Goal: Task Accomplishment & Management: Manage account settings

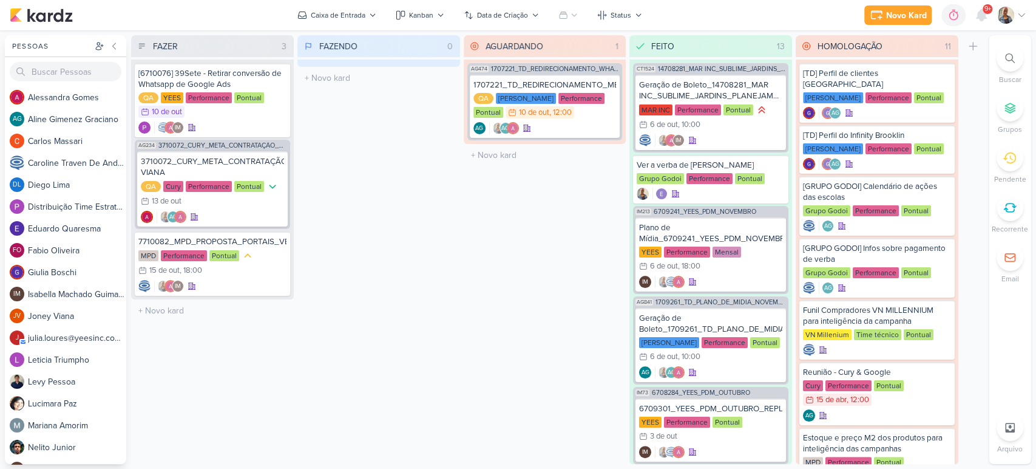
click at [1003, 55] on div at bounding box center [1010, 58] width 27 height 27
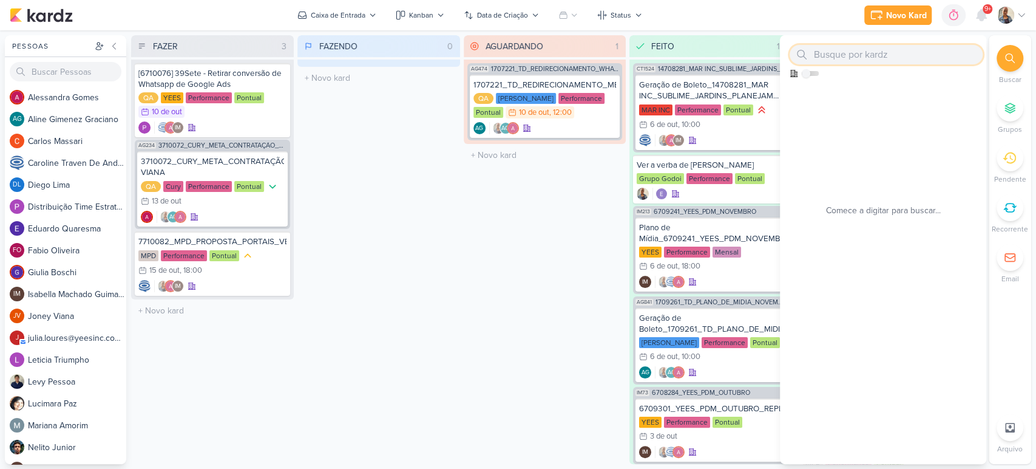
paste input "1710061"
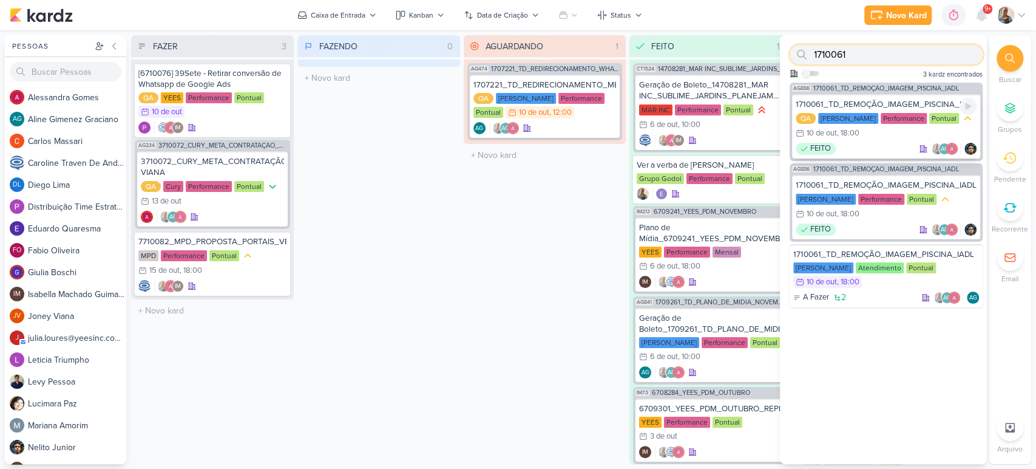
type input "1710061"
click at [909, 99] on div "1710061_TD_REMOÇÃO_IMAGEM_PISCINA_IADL_META" at bounding box center [886, 104] width 181 height 11
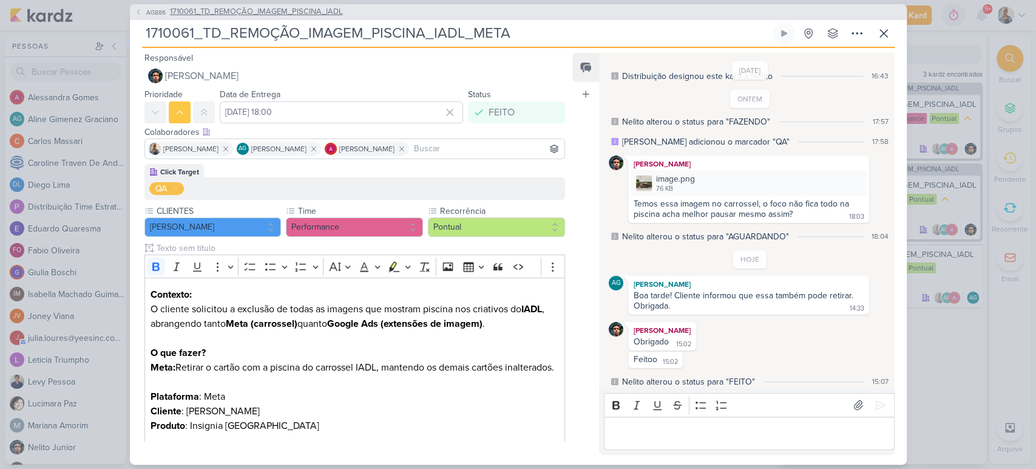
click at [258, 13] on span "1710061_TD_REMOÇÃO_IMAGEM_PISCINA_IADL" at bounding box center [256, 12] width 173 height 12
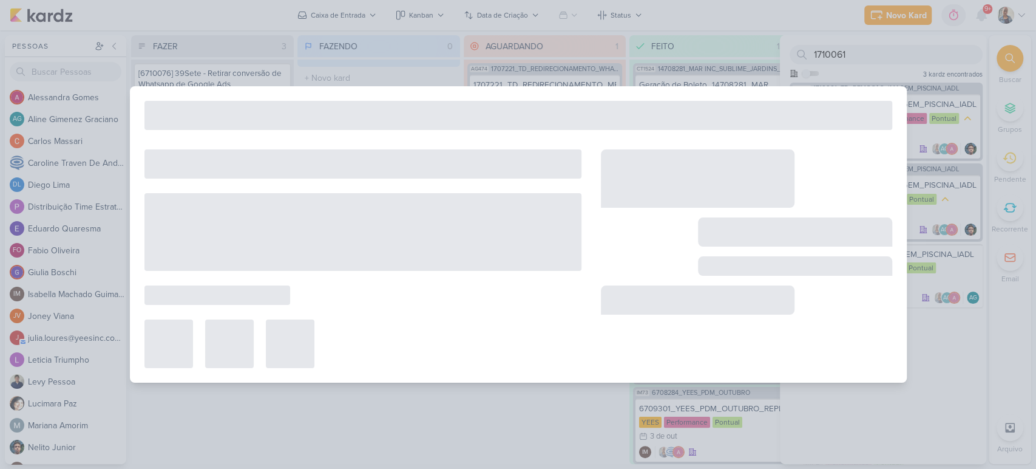
type input "1710061_TD_REMOÇÃO_IMAGEM_PISCINA_IADL"
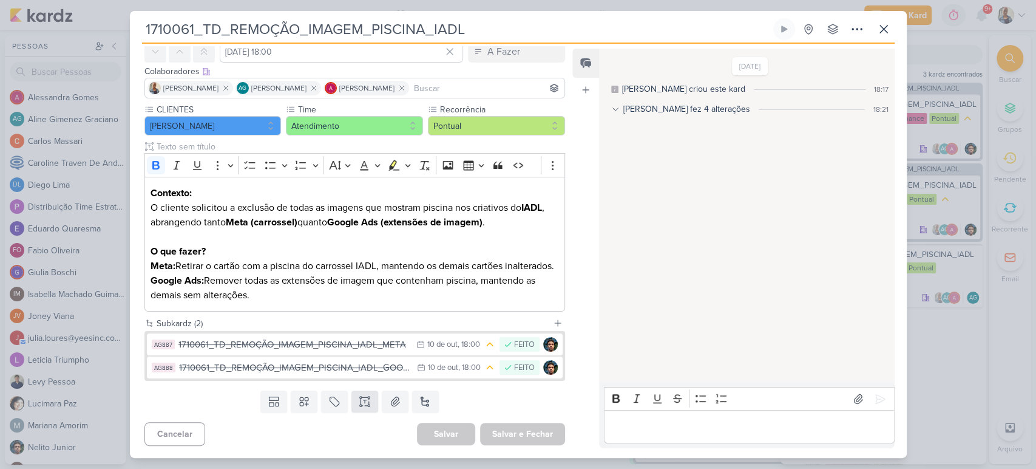
scroll to position [70, 0]
click at [321, 365] on div "1710061_TD_REMOÇÃO_IMAGEM_PISCINA_IADL_GOOGLE" at bounding box center [295, 368] width 232 height 14
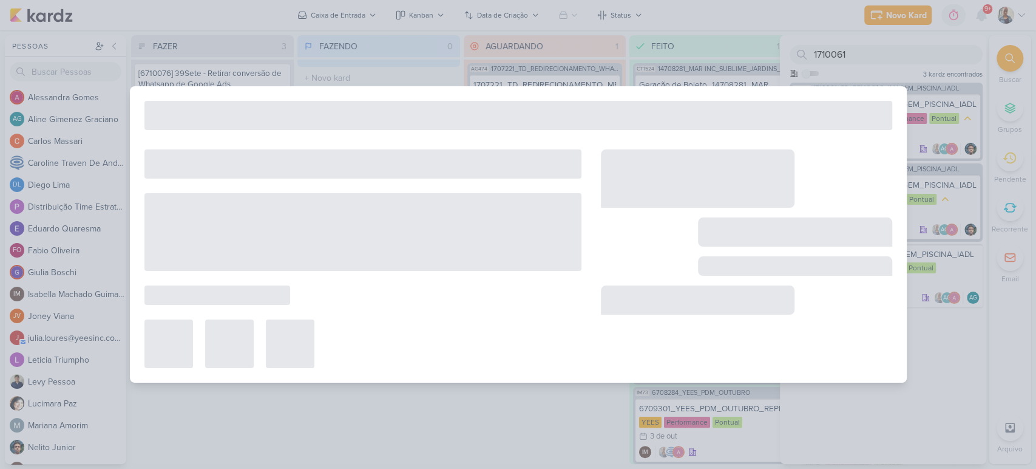
type input "1710061_TD_REMOÇÃO_IMAGEM_PISCINA_IADL_GOOGLE"
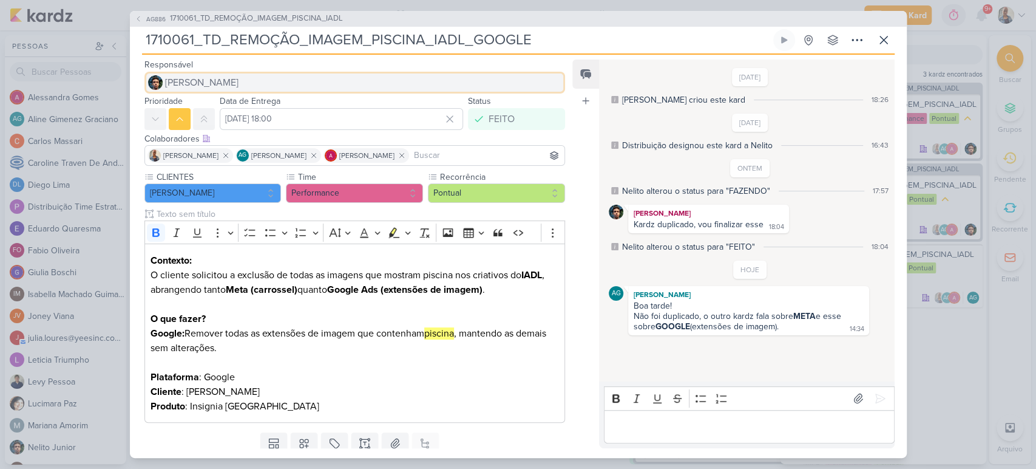
click at [194, 73] on button "[PERSON_NAME]" at bounding box center [354, 83] width 421 height 22
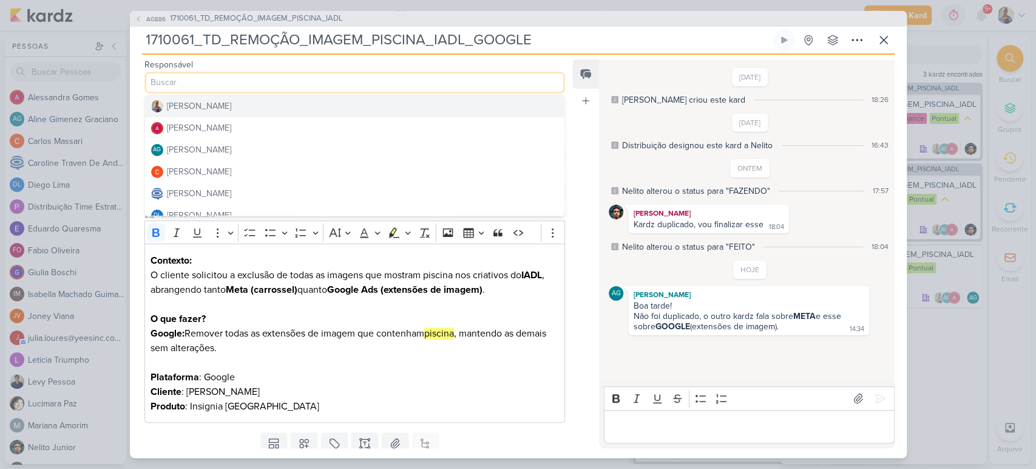
click at [197, 104] on div "[PERSON_NAME]" at bounding box center [199, 106] width 64 height 13
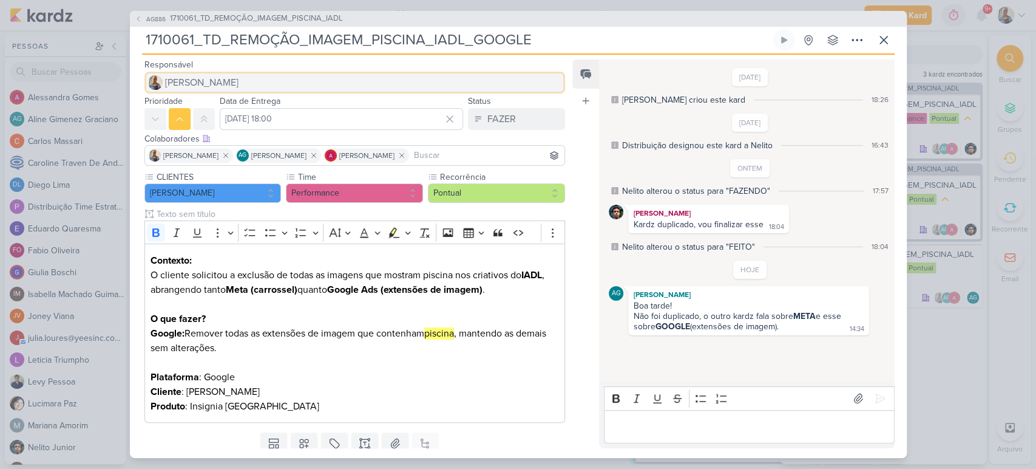
click at [221, 79] on button "[PERSON_NAME]" at bounding box center [354, 83] width 421 height 22
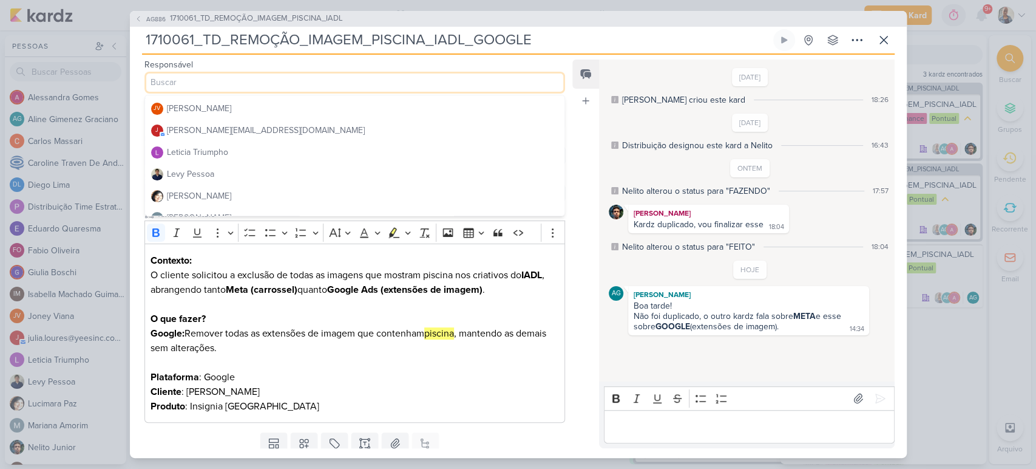
scroll to position [270, 0]
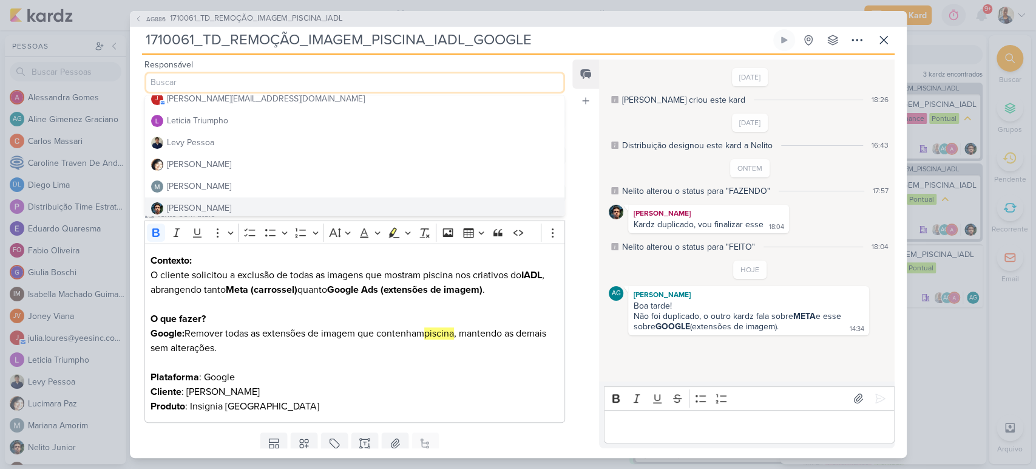
click at [228, 202] on button "[PERSON_NAME]" at bounding box center [355, 208] width 420 height 22
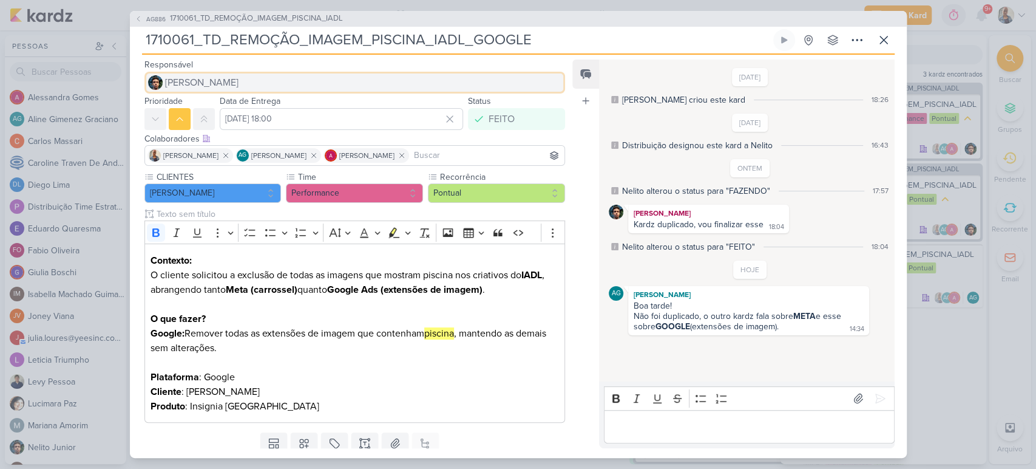
click at [203, 90] on button "[PERSON_NAME]" at bounding box center [354, 83] width 421 height 22
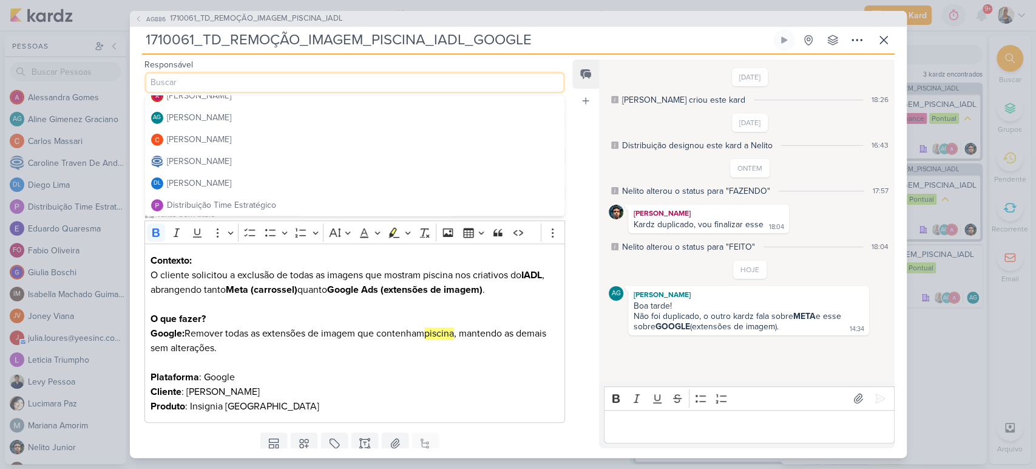
scroll to position [0, 0]
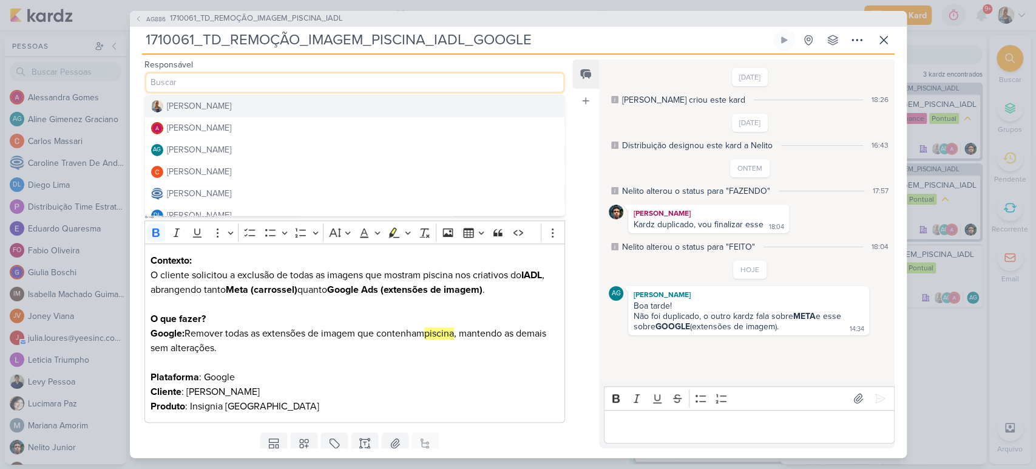
click at [277, 105] on button "[PERSON_NAME]" at bounding box center [355, 106] width 420 height 22
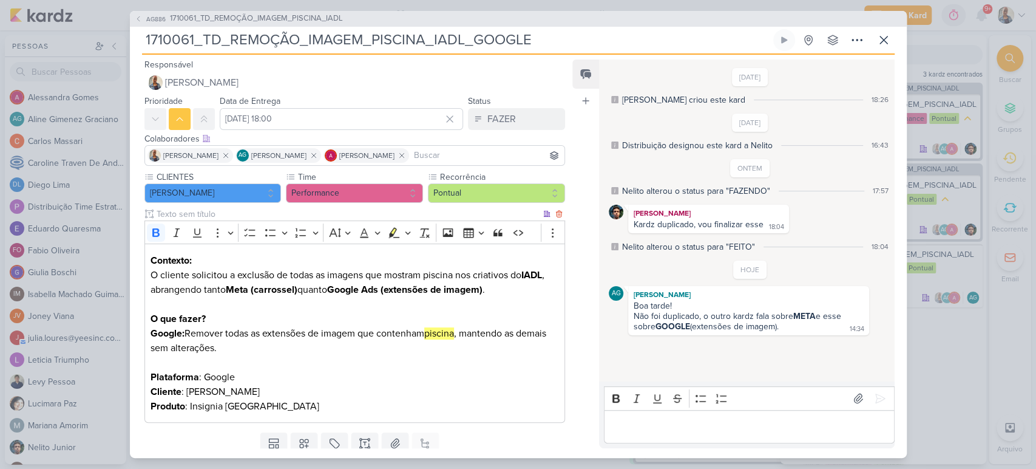
scroll to position [41, 0]
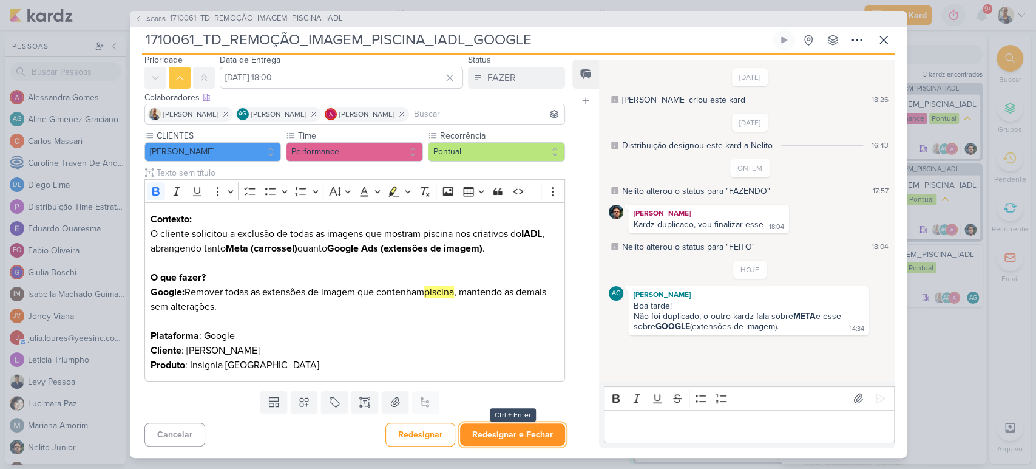
click at [533, 429] on button "Redesignar e Fechar" at bounding box center [512, 434] width 105 height 22
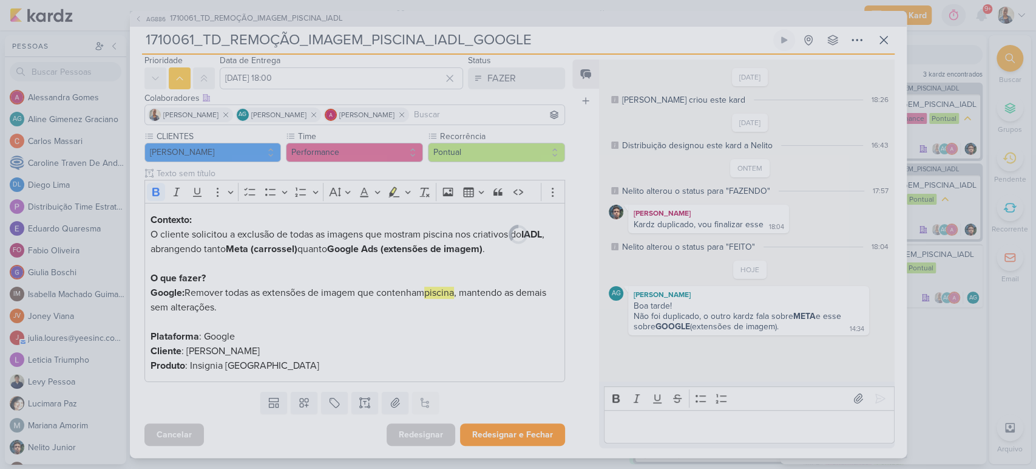
scroll to position [40, 0]
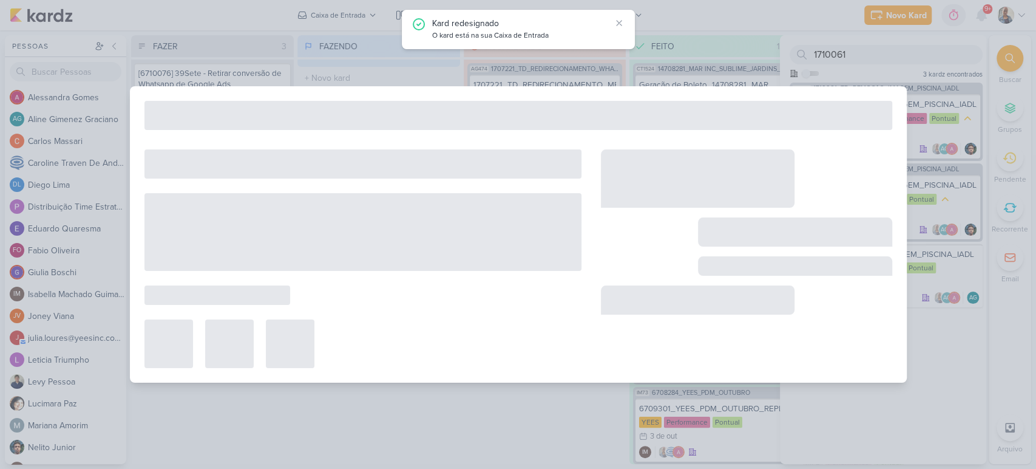
type input "1710061_TD_REMOÇÃO_IMAGEM_PISCINA_IADL"
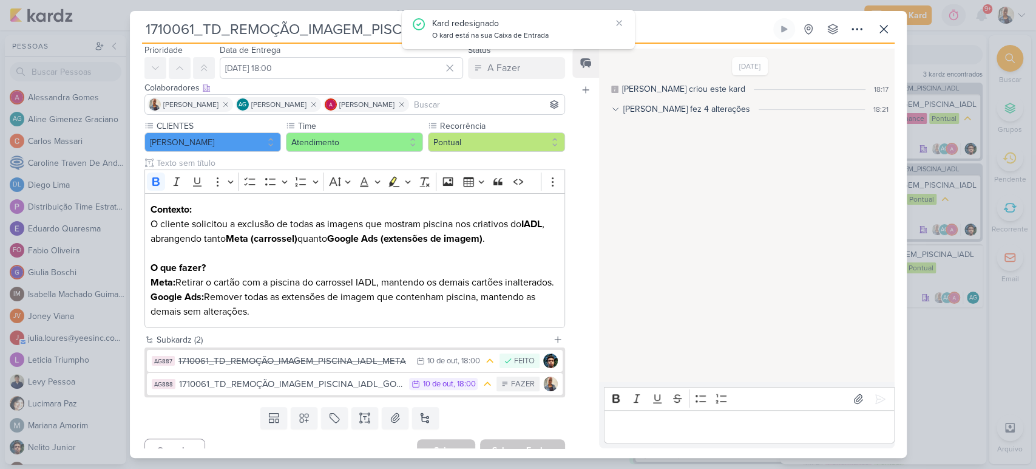
scroll to position [0, 0]
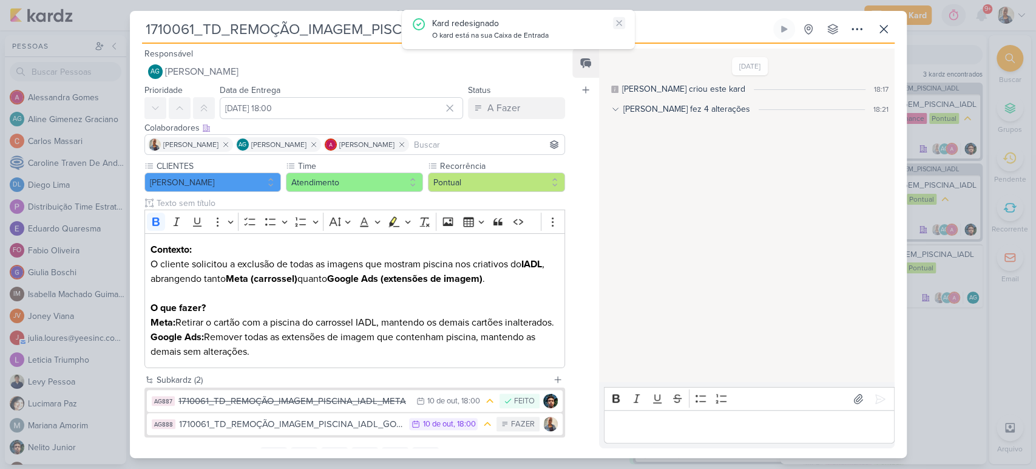
click at [613, 22] on button at bounding box center [619, 23] width 12 height 12
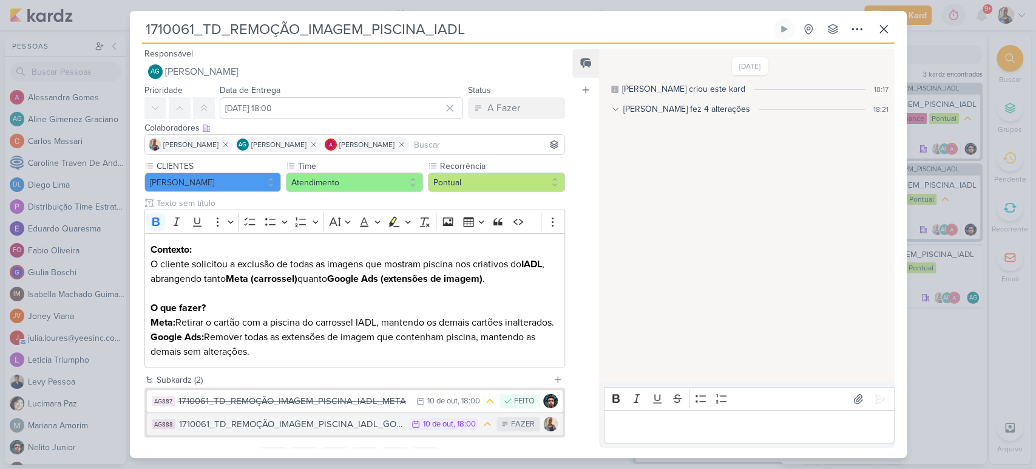
click at [327, 431] on div "1710061_TD_REMOÇÃO_IMAGEM_PISCINA_IADL_GOOGLE" at bounding box center [291, 424] width 225 height 14
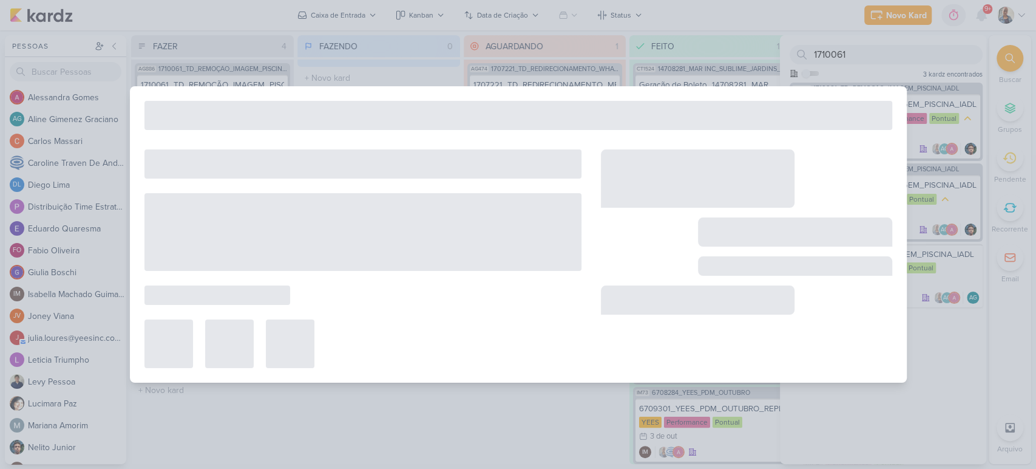
type input "1710061_TD_REMOÇÃO_IMAGEM_PISCINA_IADL_GOOGLE"
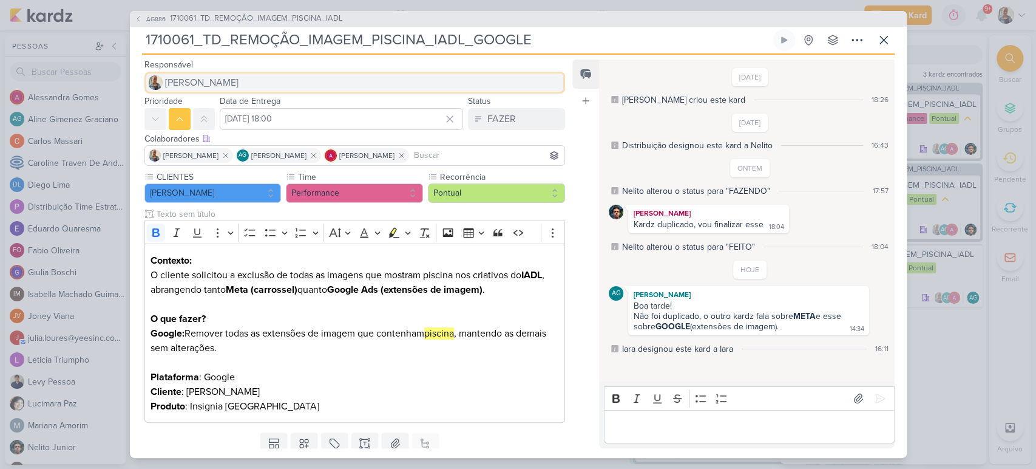
click at [234, 81] on button "[PERSON_NAME]" at bounding box center [354, 83] width 421 height 22
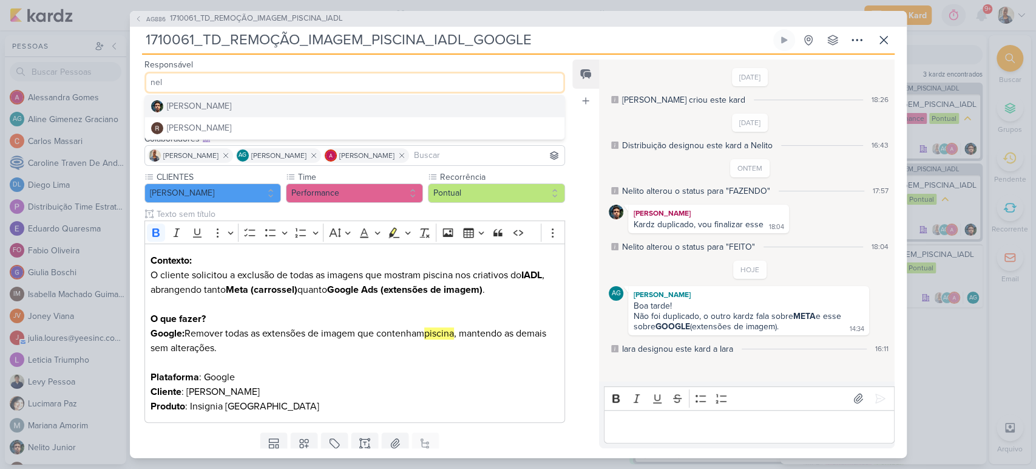
type input "nel"
click at [247, 101] on button "[PERSON_NAME]" at bounding box center [355, 106] width 420 height 22
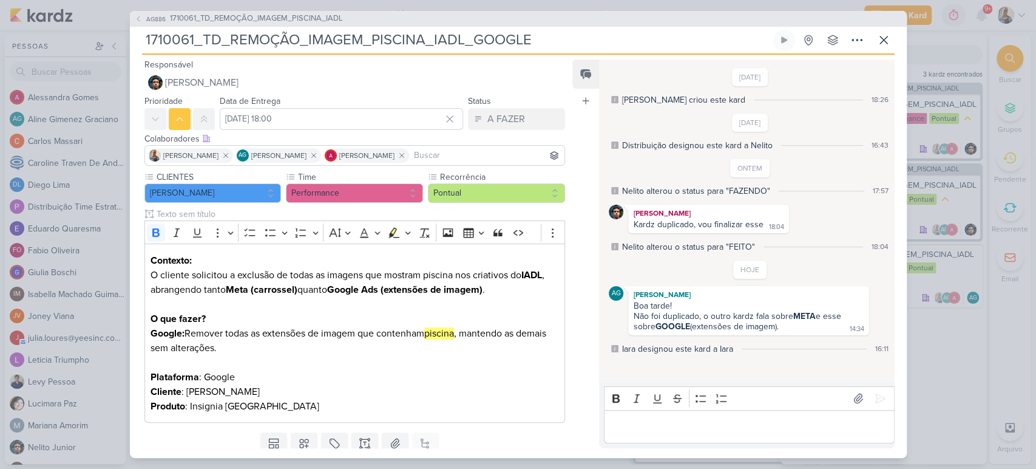
click at [731, 426] on p "Editor editing area: main" at bounding box center [749, 426] width 277 height 15
click at [880, 403] on icon at bounding box center [880, 398] width 12 height 12
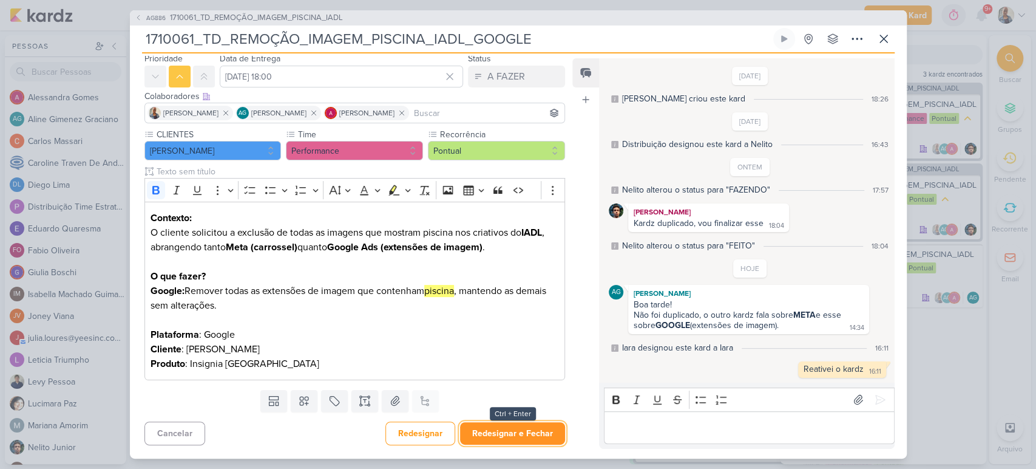
click at [499, 429] on button "Redesignar e Fechar" at bounding box center [512, 433] width 105 height 22
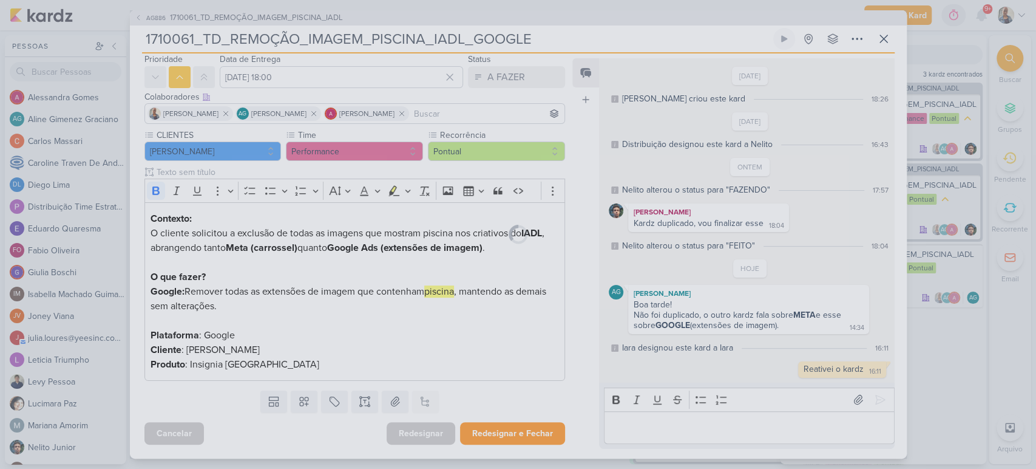
scroll to position [40, 0]
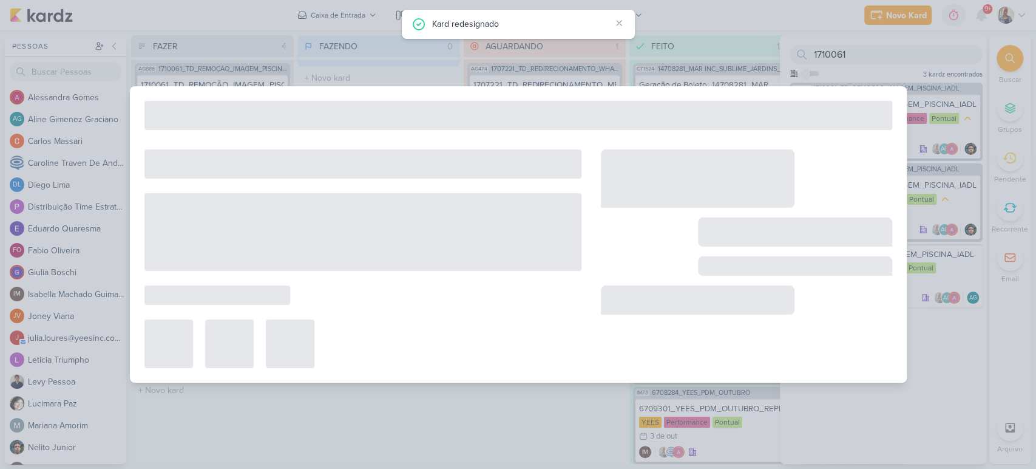
type input "1710061_TD_REMOÇÃO_IMAGEM_PISCINA_IADL"
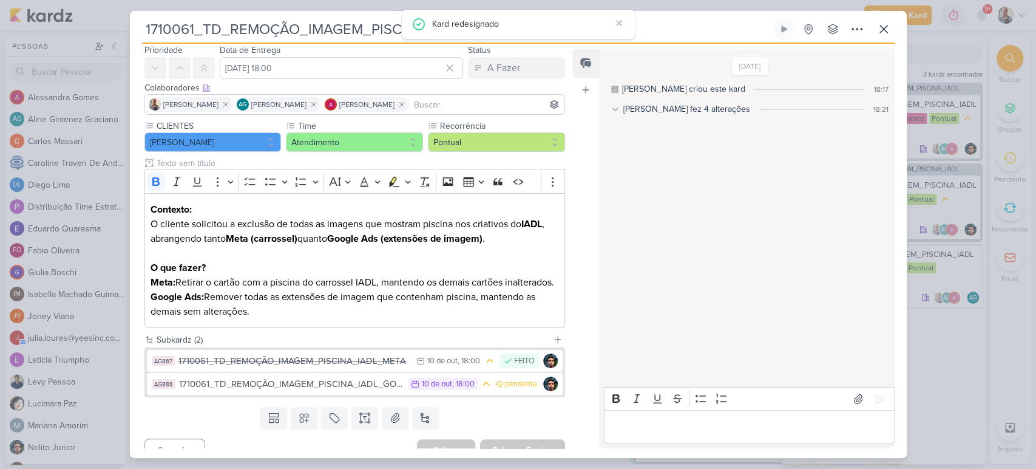
scroll to position [0, 0]
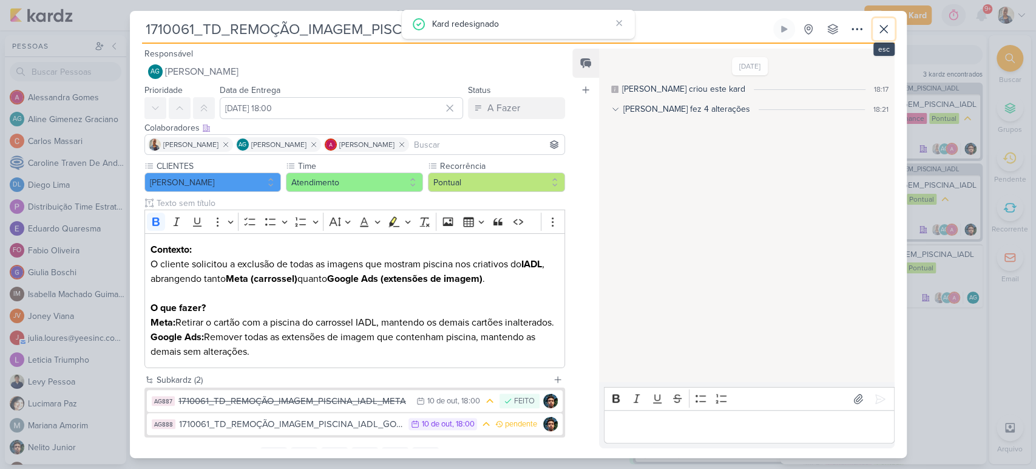
drag, startPoint x: 885, startPoint y: 33, endPoint x: 890, endPoint y: 2, distance: 30.7
click at [889, 25] on icon at bounding box center [884, 29] width 15 height 15
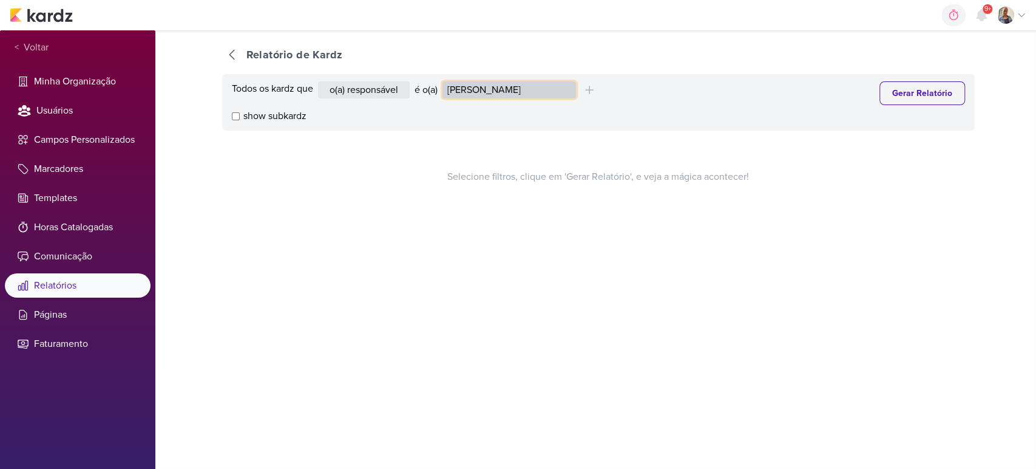
click at [481, 95] on select "Alessandra Gomes Aline Gimenez Graciano Caroline Traven De Andrade Distribuição…" at bounding box center [510, 89] width 134 height 17
select select "4217"
click at [445, 81] on select "Alessandra Gomes Aline Gimenez Graciano Caroline Traven De Andrade Distribuição…" at bounding box center [510, 89] width 134 height 17
click at [875, 105] on div "Todos os kardz que o(a) responsável contém o marcador contém o campo é o(a) Ale…" at bounding box center [598, 102] width 753 height 56
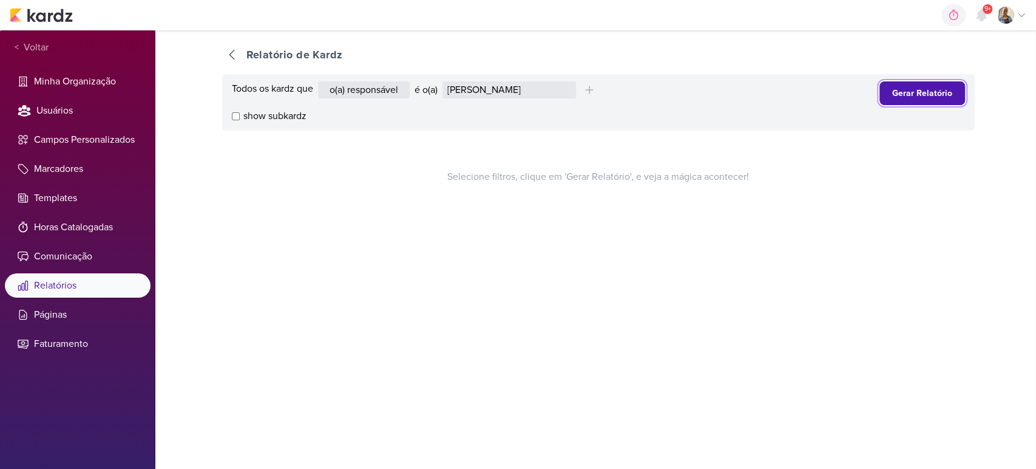
click at [892, 93] on button "Gerar Relatório" at bounding box center [923, 93] width 86 height 24
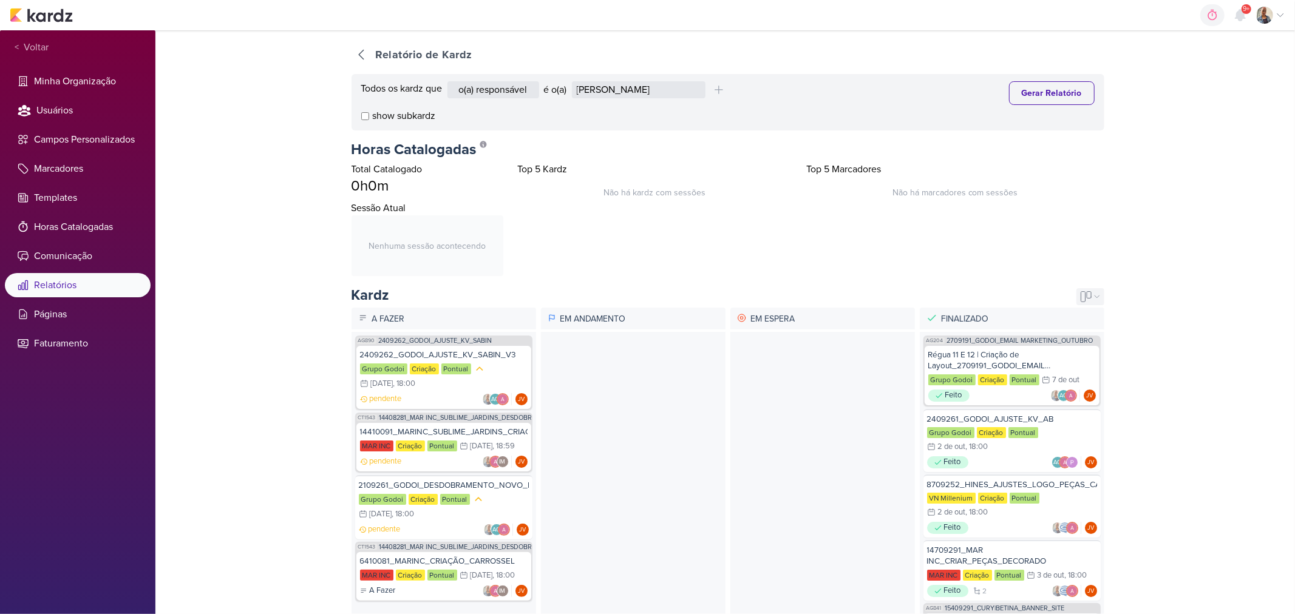
click at [1036, 290] on div "Kanban Calendário Lista" at bounding box center [1090, 296] width 28 height 17
click at [1036, 338] on div "Calendário" at bounding box center [1077, 338] width 55 height 20
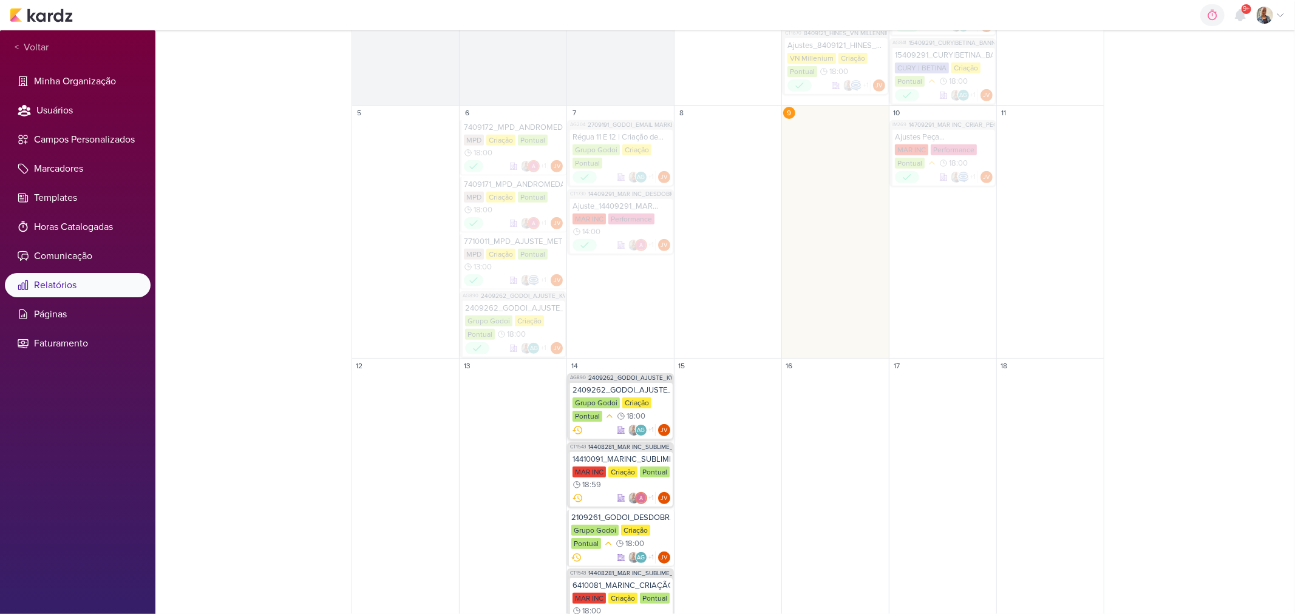
scroll to position [505, 0]
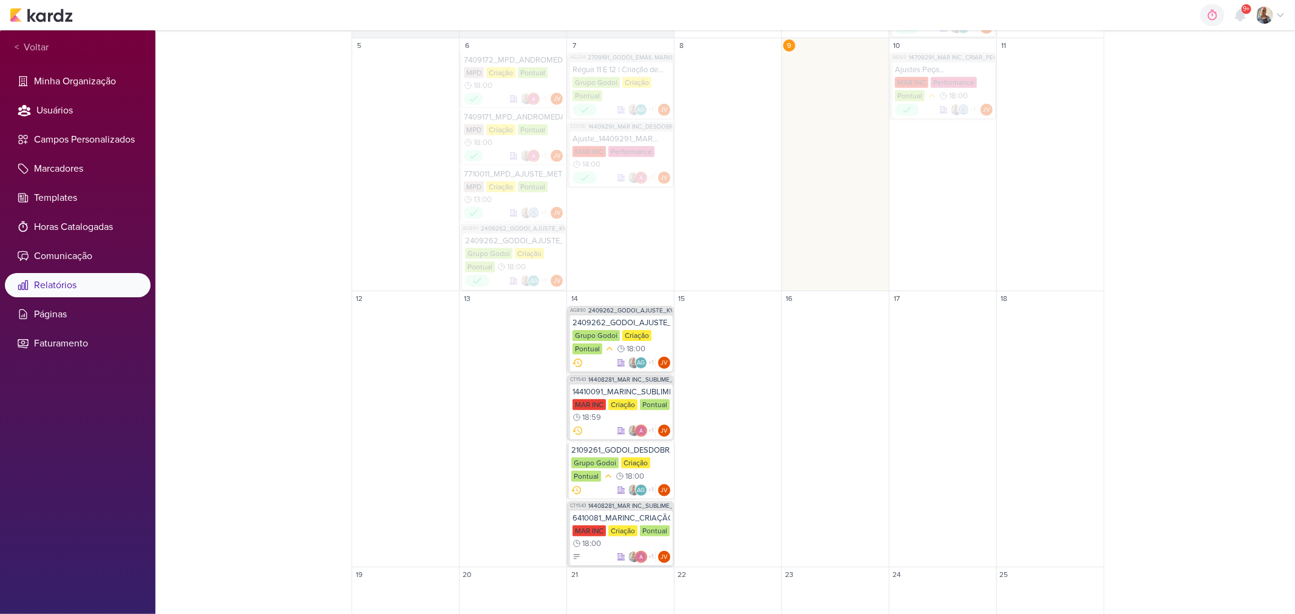
click at [591, 354] on div "Pontual" at bounding box center [587, 349] width 30 height 11
click at [612, 390] on div "14410091_MARINC_SUBLIME_JARDINS_CRIAÇÃO_MOTION" at bounding box center [621, 392] width 98 height 10
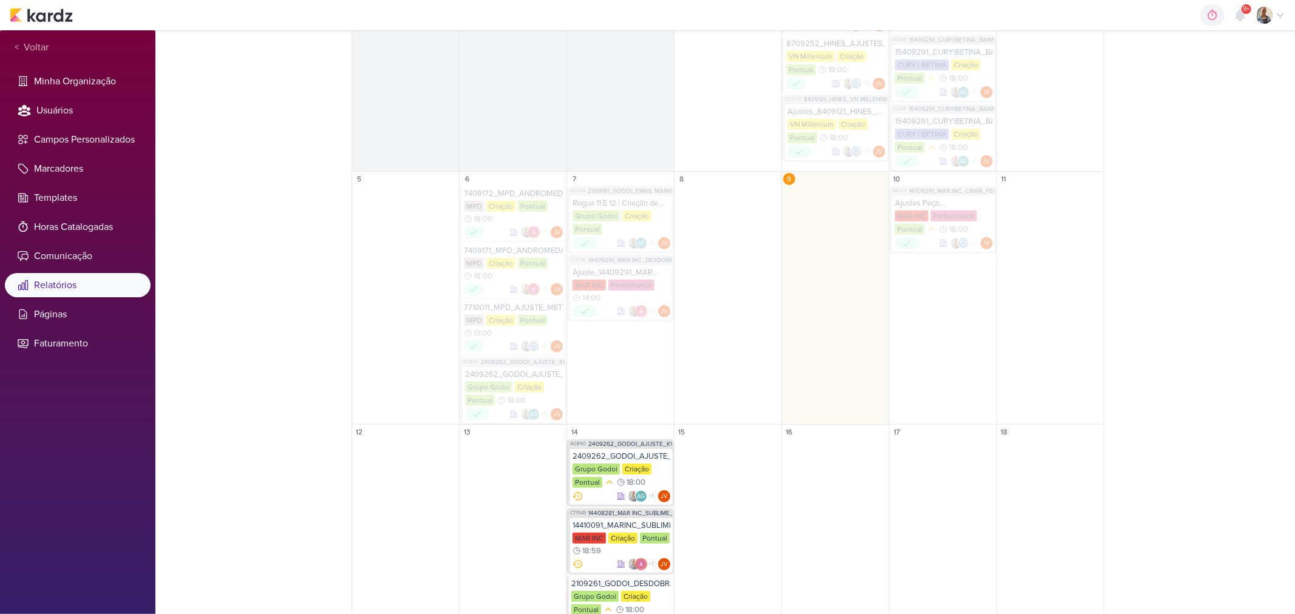
scroll to position [370, 0]
click at [939, 205] on div "Ajustes Peça Decorado_14709291_MAR INC_CRIAR_PEÇAS_DECORADO" at bounding box center [944, 205] width 98 height 10
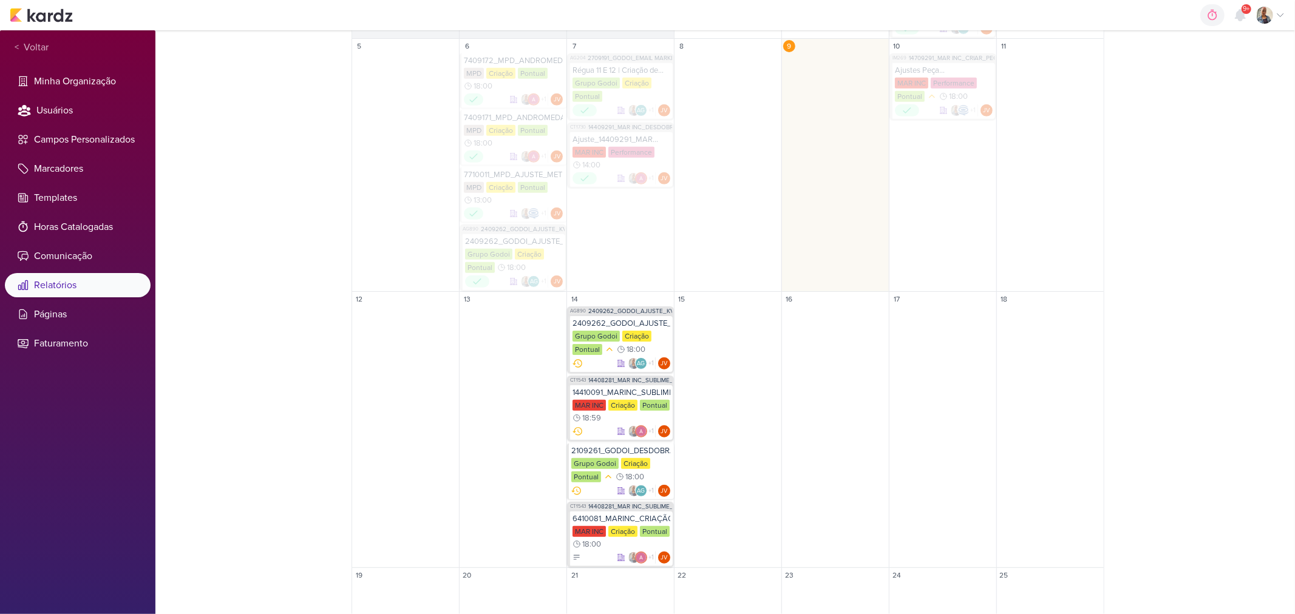
scroll to position [505, 0]
click at [610, 325] on div "2409262_GODOI_AJUSTE_KV_SABIN_V3" at bounding box center [621, 323] width 98 height 10
click at [628, 388] on div "14410091_MARINC_SUBLIME_JARDINS_CRIAÇÃO_MOTION" at bounding box center [621, 392] width 98 height 10
click at [620, 453] on div "2109261_GODOI_DESDOBRAMENTO_NOVO_KV_VITAL" at bounding box center [620, 451] width 99 height 10
click at [643, 468] on div "MAR INC Criação Pontual 18:00" at bounding box center [621, 537] width 98 height 23
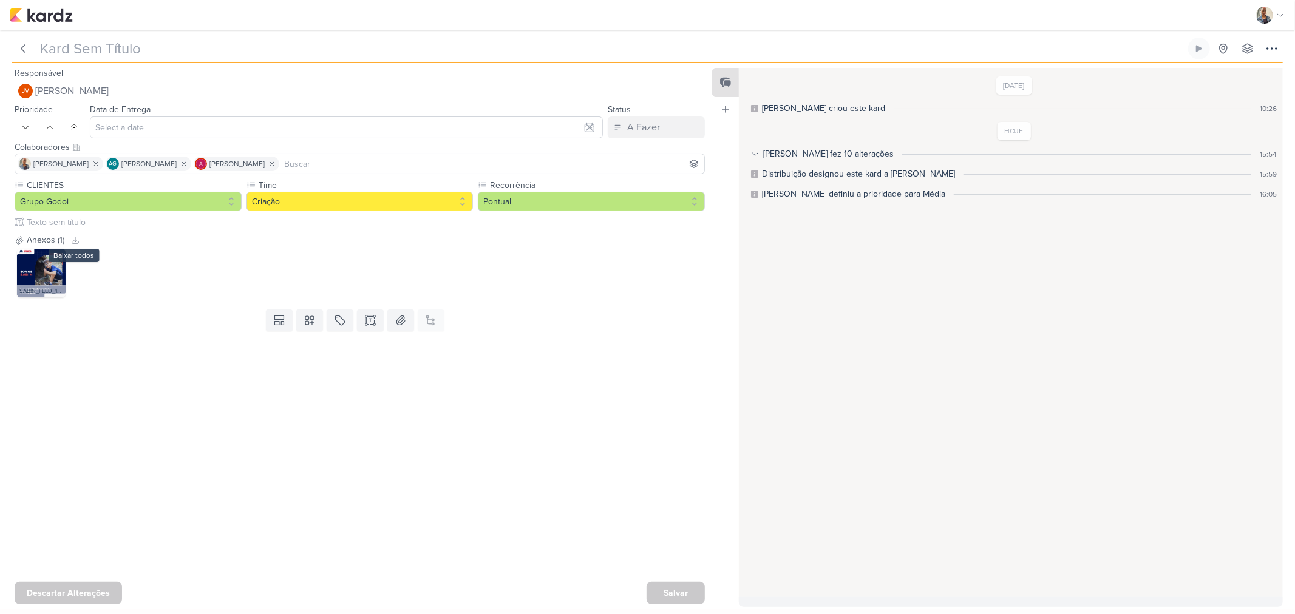
type input "2409262_GODOI_AJUSTE_KV_SABIN_V3"
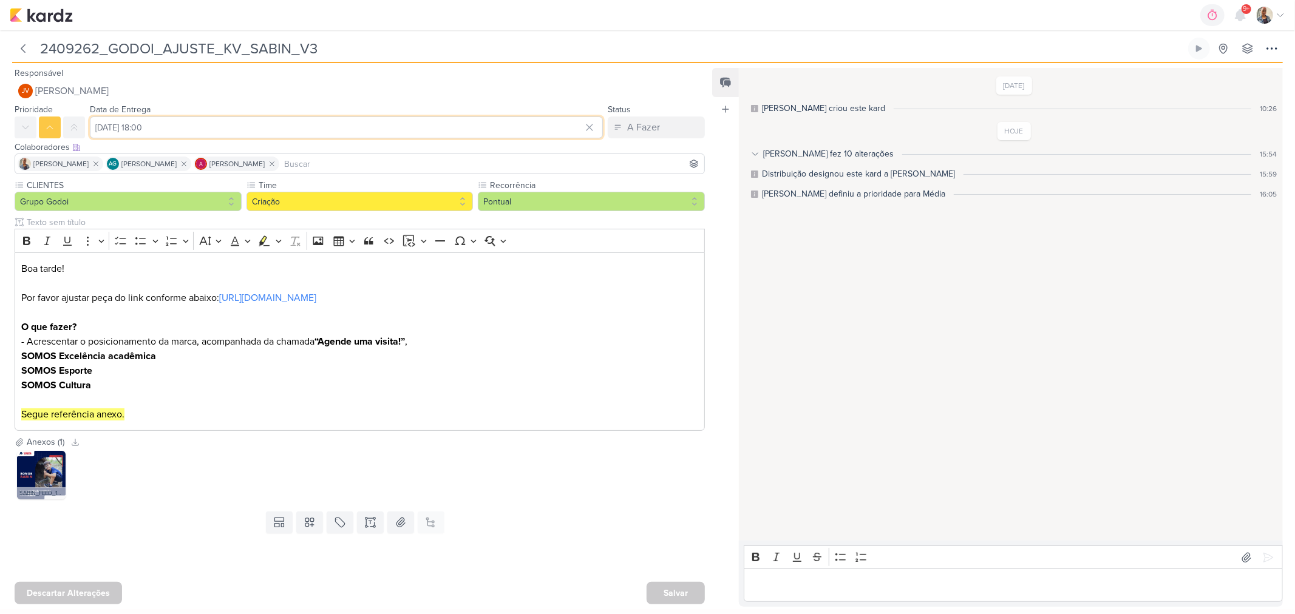
click at [126, 132] on input "14 de outubro de 2025 às 18:00" at bounding box center [346, 128] width 513 height 22
click at [486, 229] on div "13" at bounding box center [493, 227] width 19 height 17
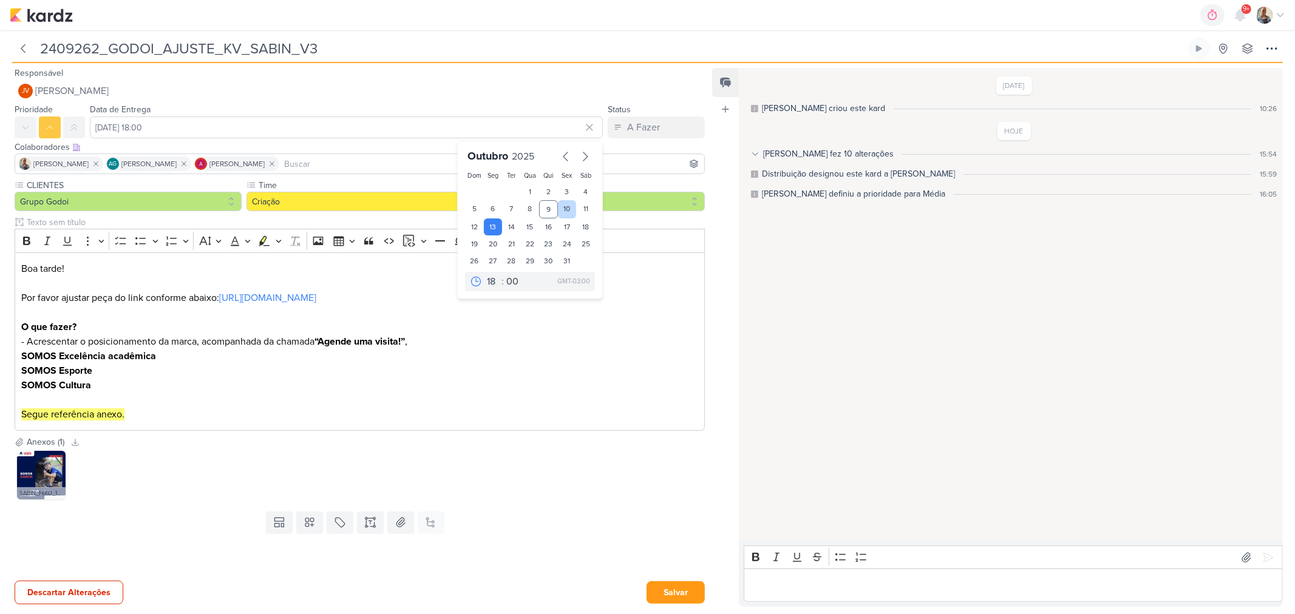
click at [562, 208] on div "10" at bounding box center [567, 209] width 19 height 18
type input "[DATE] 18:00"
click at [686, 592] on button "Salvar" at bounding box center [675, 593] width 58 height 22
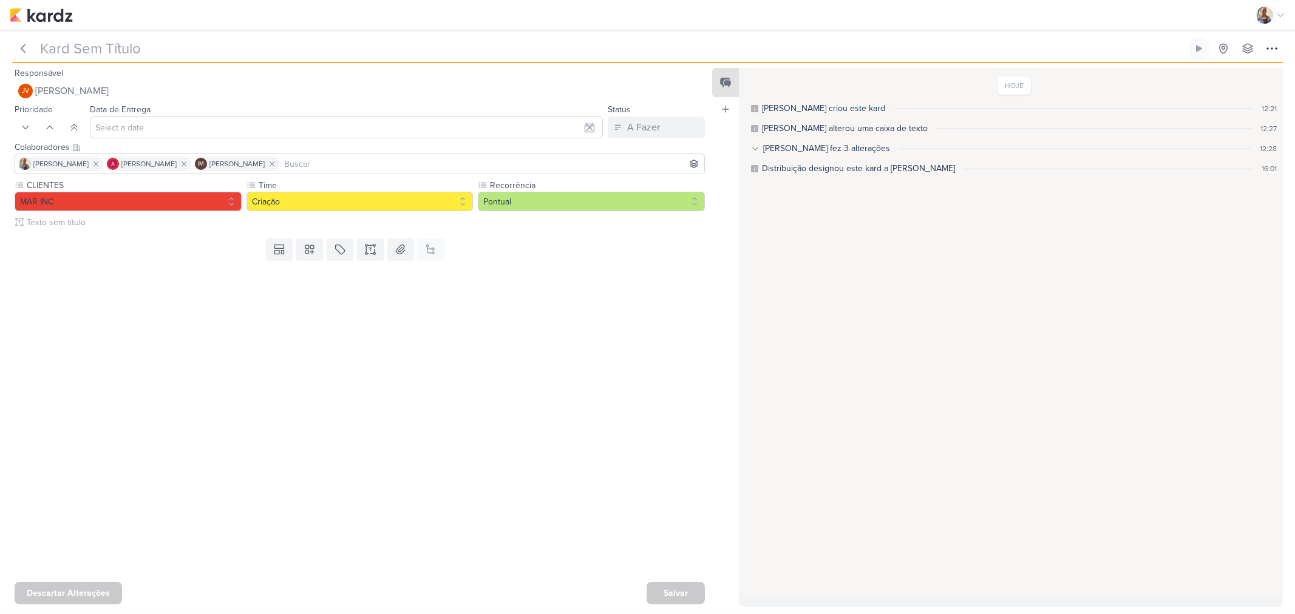
type input "14410091_MARINC_SUBLIME_JARDINS_CRIAÇÃO_MOTION"
type input "14 de outubro de 2025 às 18:59"
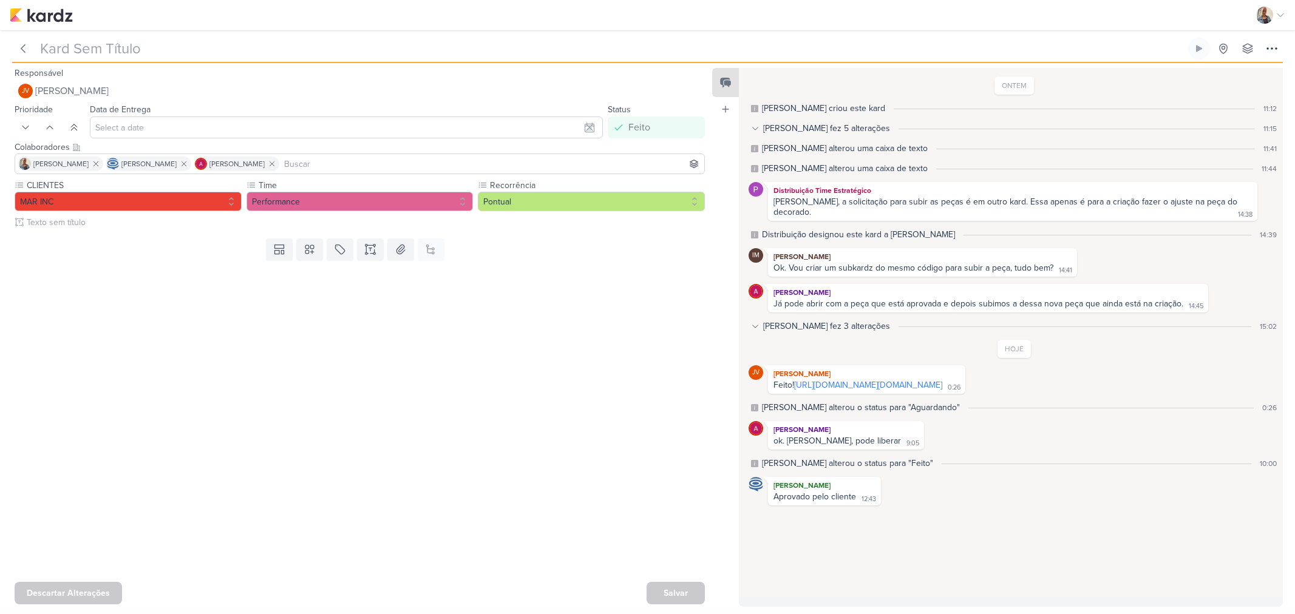
type input "Ajustes Peça Decorado_14709291_MAR INC_CRIAR_PEÇAS_DECORADO"
type input "[DATE] 18:00"
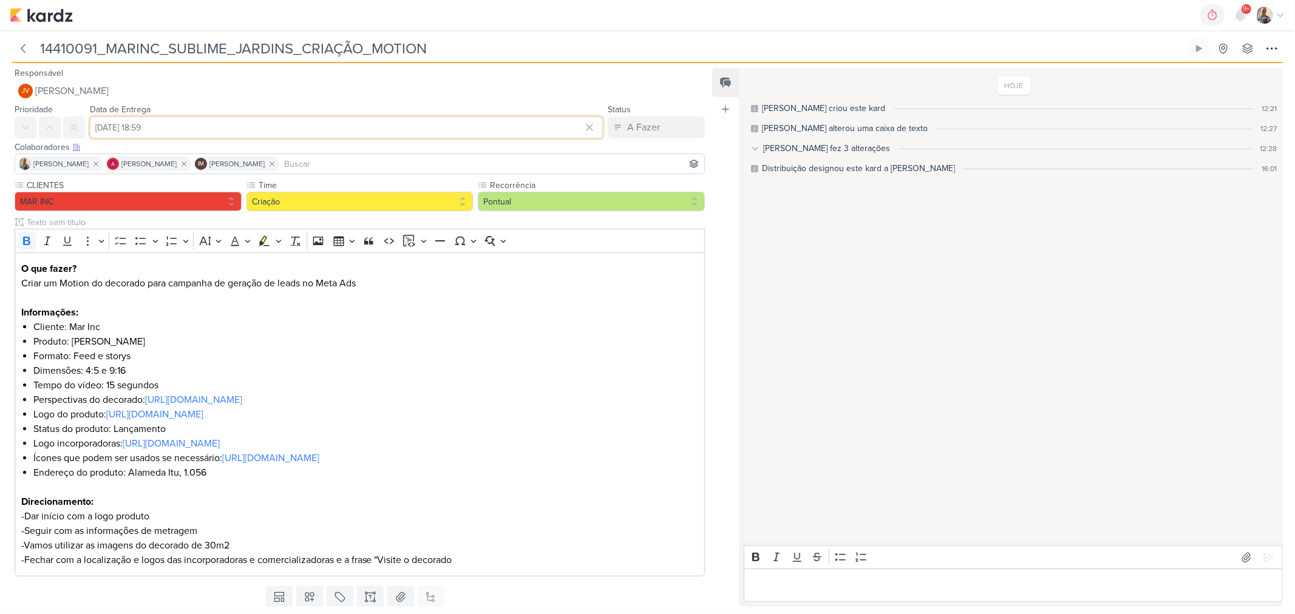
click at [146, 124] on input "[DATE] 18:59" at bounding box center [346, 128] width 513 height 22
click at [563, 207] on div "10" at bounding box center [567, 209] width 19 height 18
type input "[DATE] 18:59"
click at [701, 347] on div "CLIENTES MAR INC Time" at bounding box center [355, 380] width 710 height 402
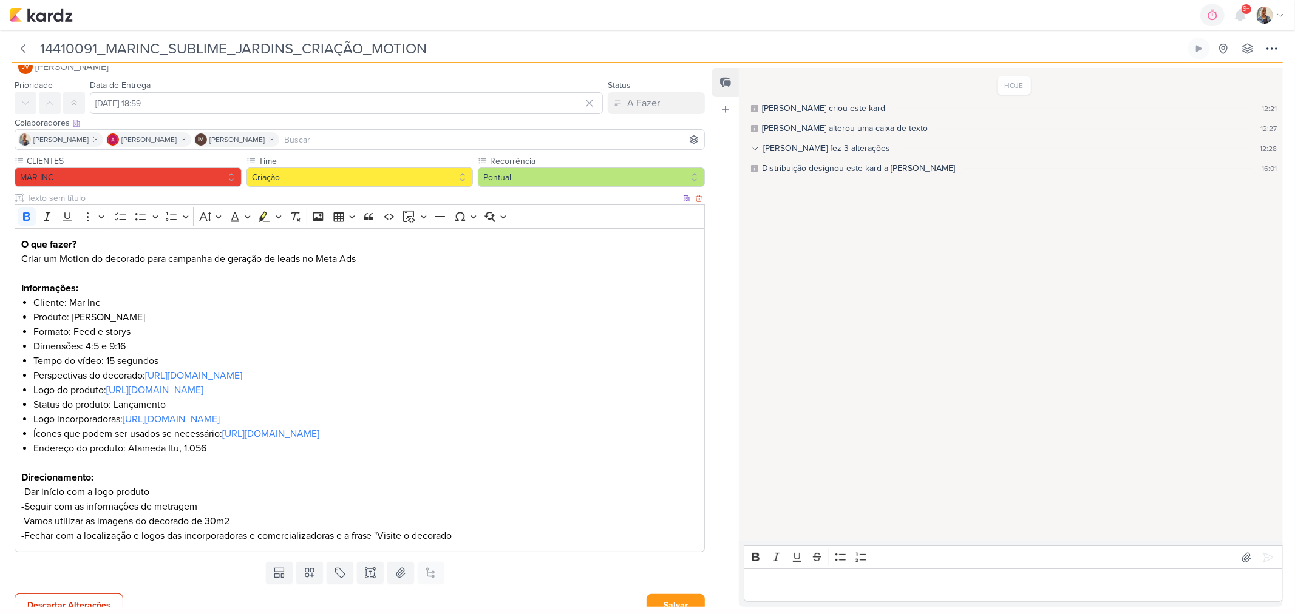
scroll to position [38, 0]
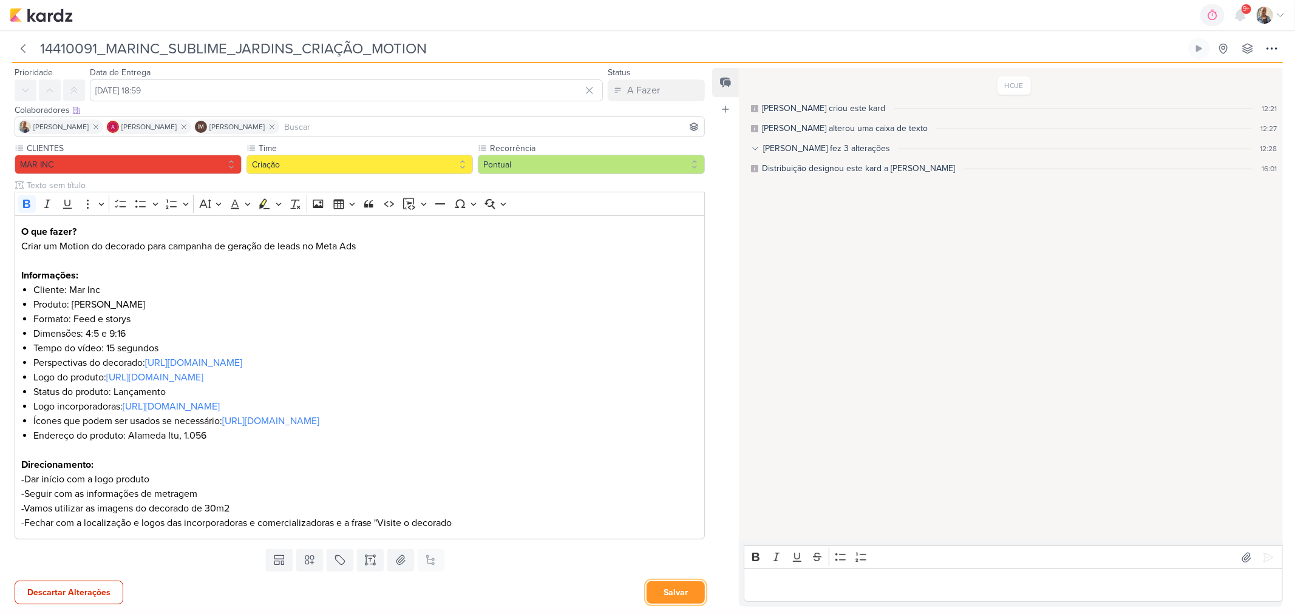
click at [671, 595] on button "Salvar" at bounding box center [675, 593] width 58 height 22
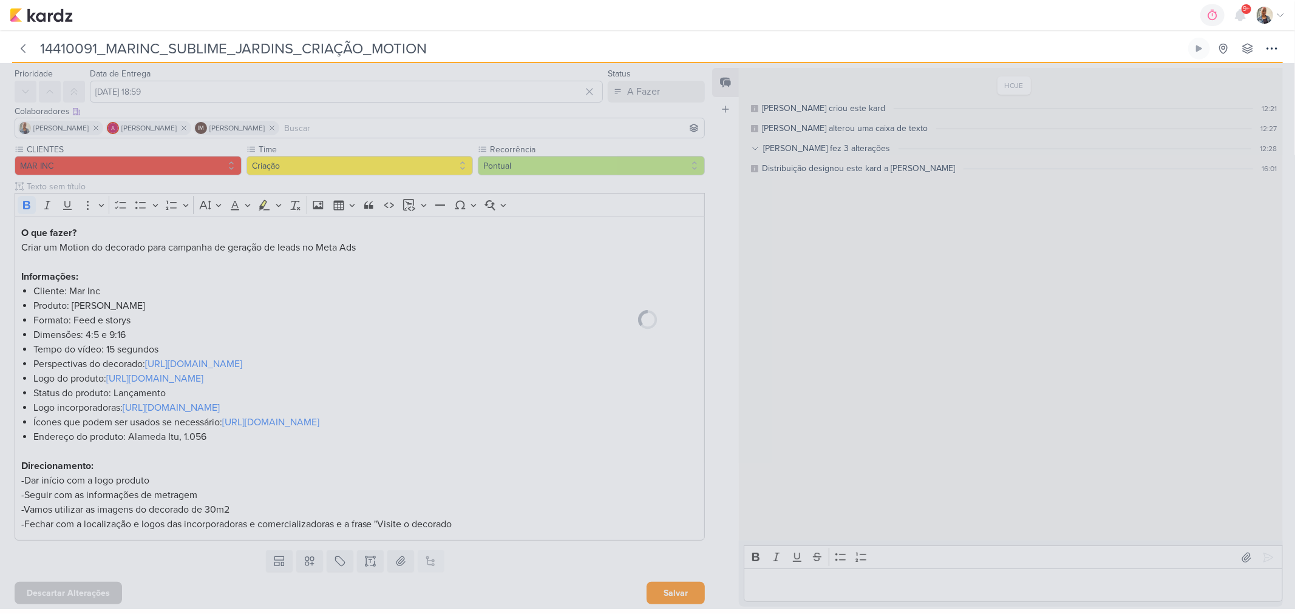
scroll to position [36, 0]
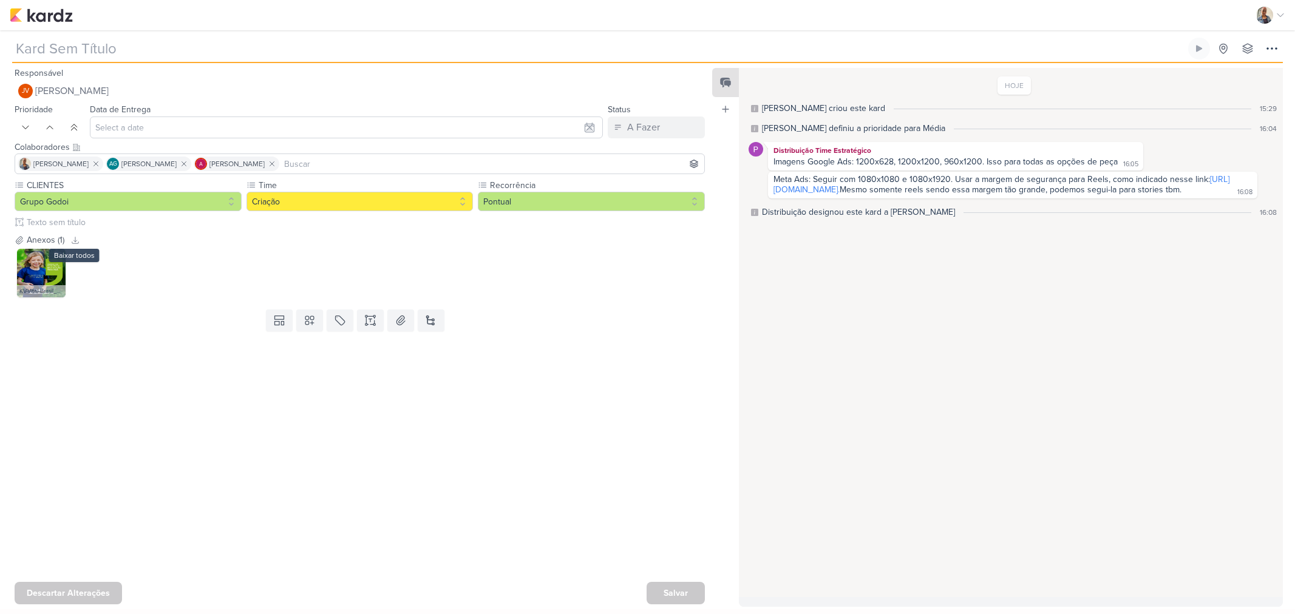
type input "2109261_GODOI_DESDOBRAMENTO_NOVO_KV_VITAL"
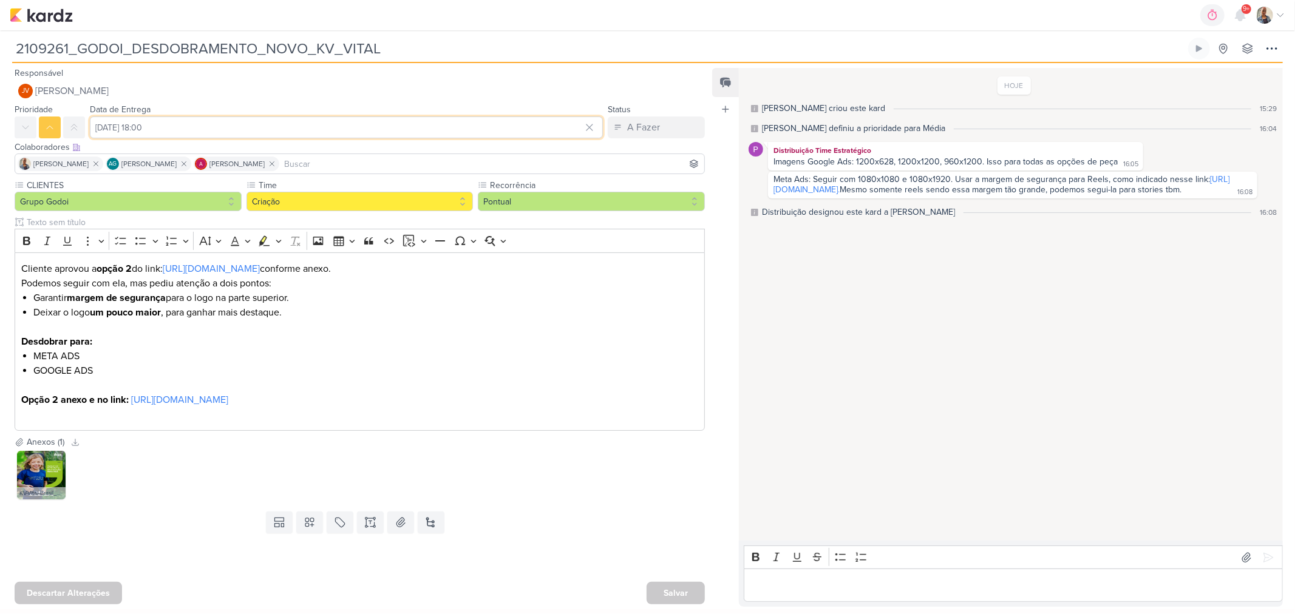
click at [206, 122] on input "[DATE] 18:00" at bounding box center [346, 128] width 513 height 22
click at [487, 228] on div "13" at bounding box center [493, 227] width 19 height 17
type input "[DATE] 18:00"
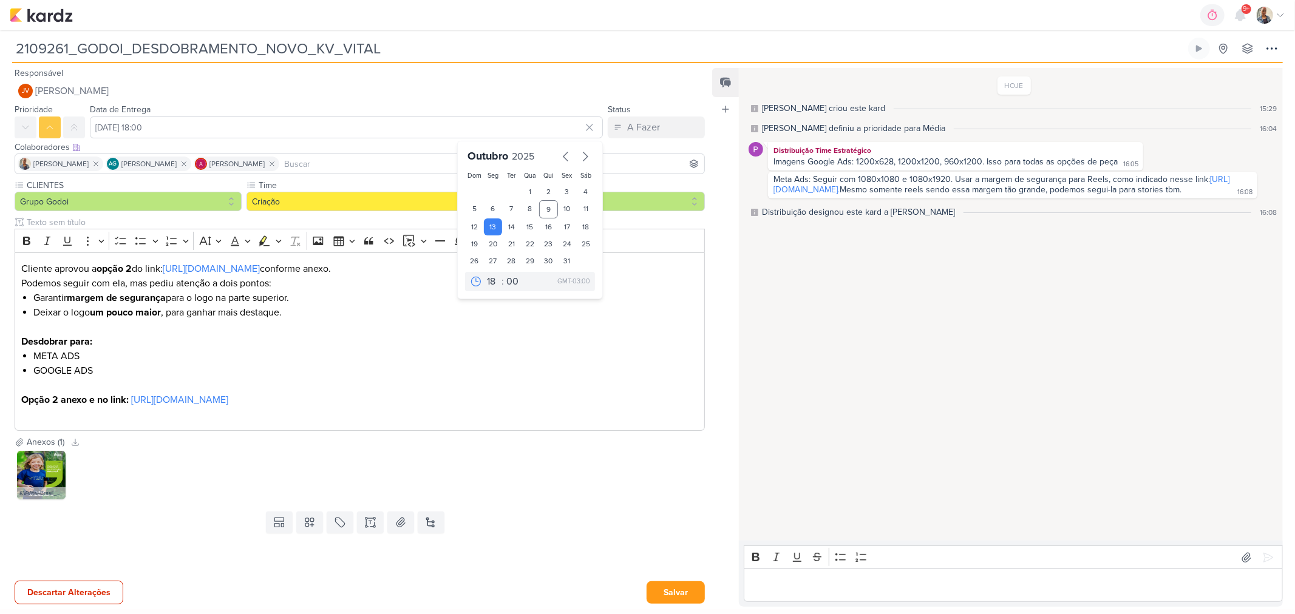
click at [677, 534] on div "Templates Campos Personalizados Marcadores Caixa De Texto Anexo [GEOGRAPHIC_DAT…" at bounding box center [355, 523] width 710 height 32
click at [675, 591] on button "Salvar" at bounding box center [675, 593] width 58 height 22
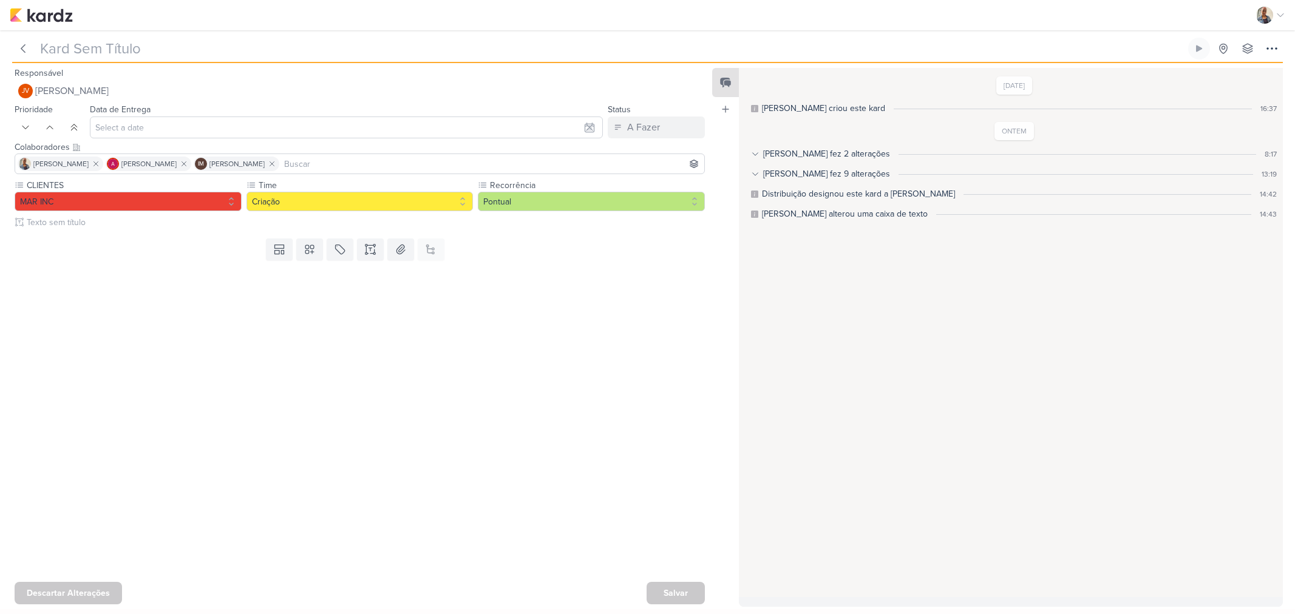
type input "6410081_MARINC_CRIAÇÃO_CARROSSEL"
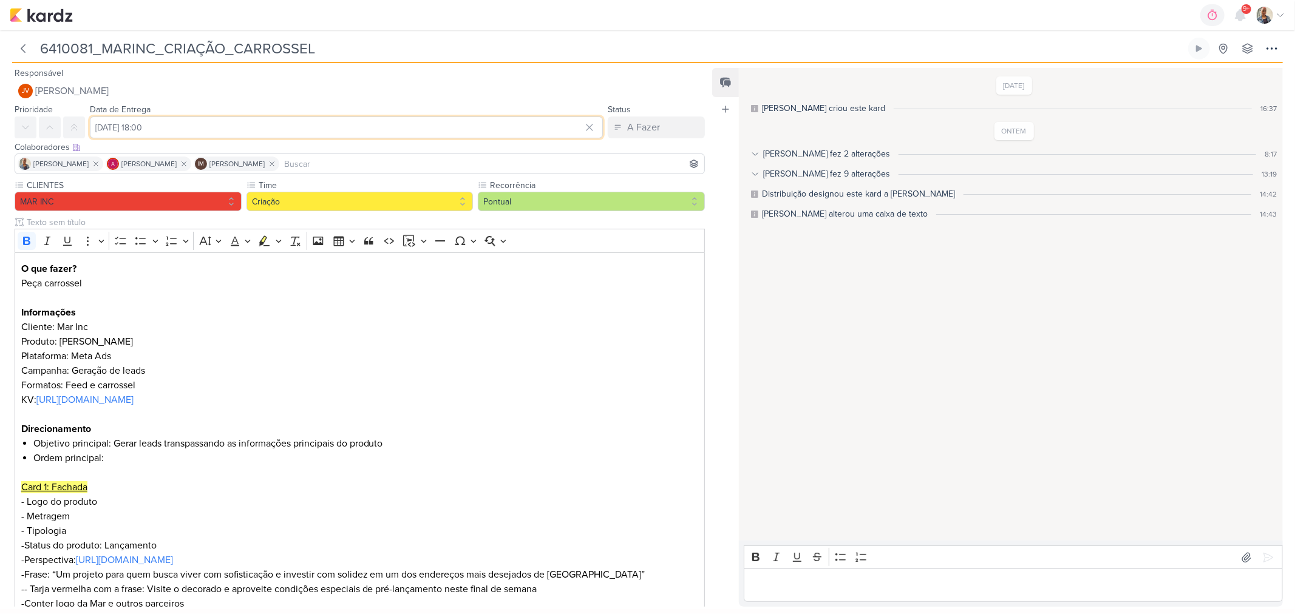
click at [227, 123] on input "14 de outubro de 2025 às 18:00" at bounding box center [346, 128] width 513 height 22
click at [490, 222] on div "13" at bounding box center [493, 227] width 19 height 17
type input "13 de outubro de 2025 às 18:00"
click at [629, 222] on input "text" at bounding box center [352, 222] width 656 height 13
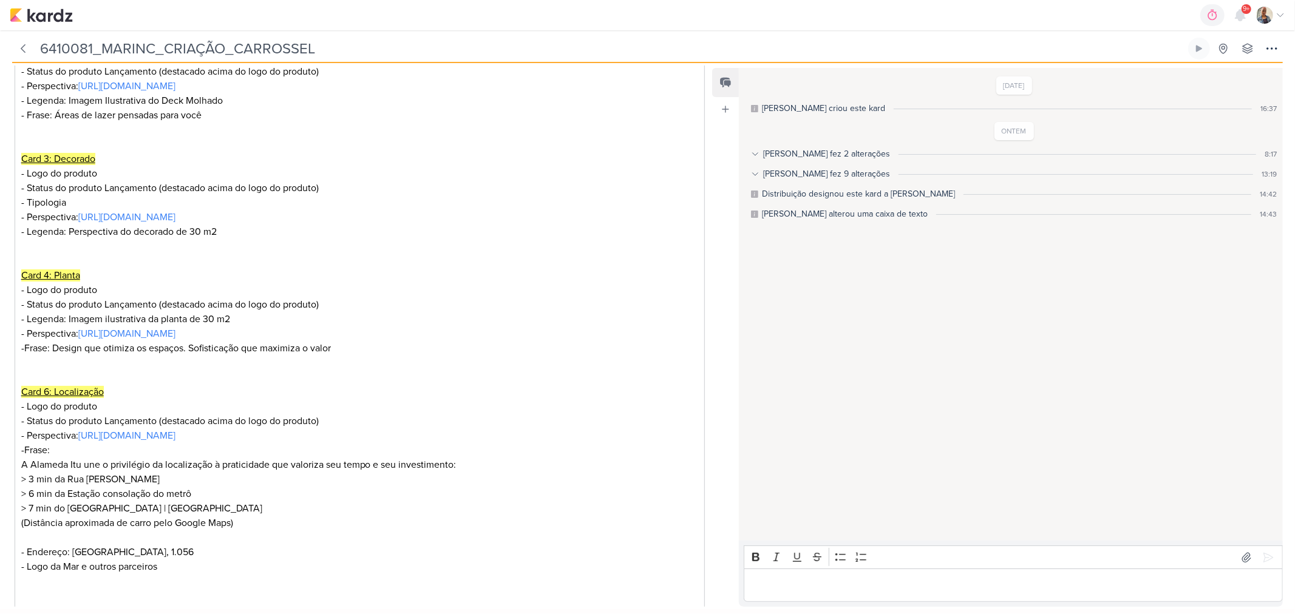
scroll to position [674, 0]
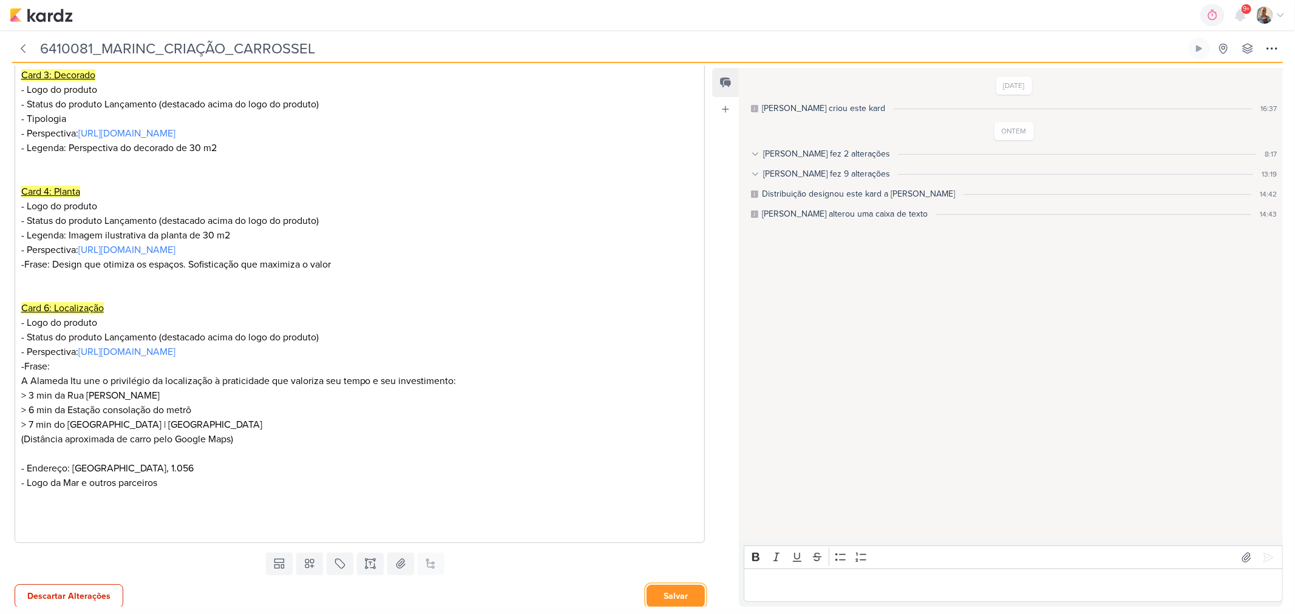
click at [673, 599] on button "Salvar" at bounding box center [675, 596] width 58 height 22
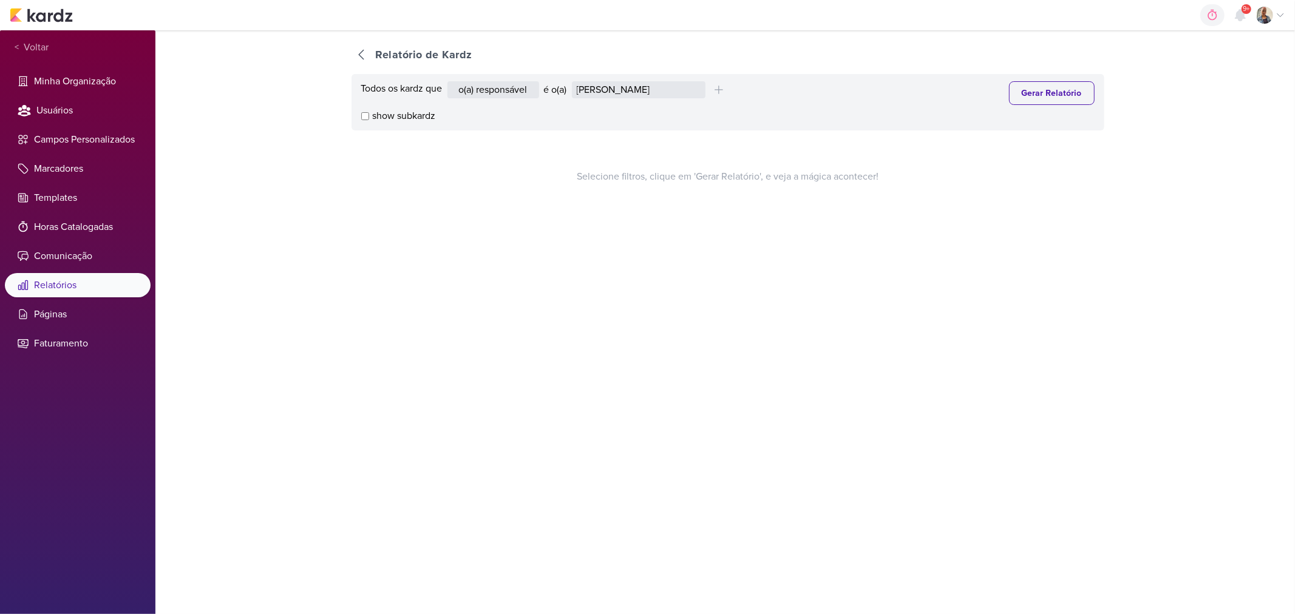
click at [620, 74] on div "Todos os kardz que o(a) responsável contém o marcador contém o campo é o(a) [PE…" at bounding box center [727, 102] width 753 height 56
click at [622, 89] on select "[PERSON_NAME] [PERSON_NAME] Distribuição Time Estratégico [PERSON_NAME] [PERSON…" at bounding box center [639, 89] width 134 height 17
select select "4217"
click at [574, 81] on select "[PERSON_NAME] [PERSON_NAME] Distribuição Time Estratégico [PERSON_NAME] [PERSON…" at bounding box center [639, 89] width 134 height 17
click at [1025, 94] on button "Gerar Relatório" at bounding box center [1052, 93] width 86 height 24
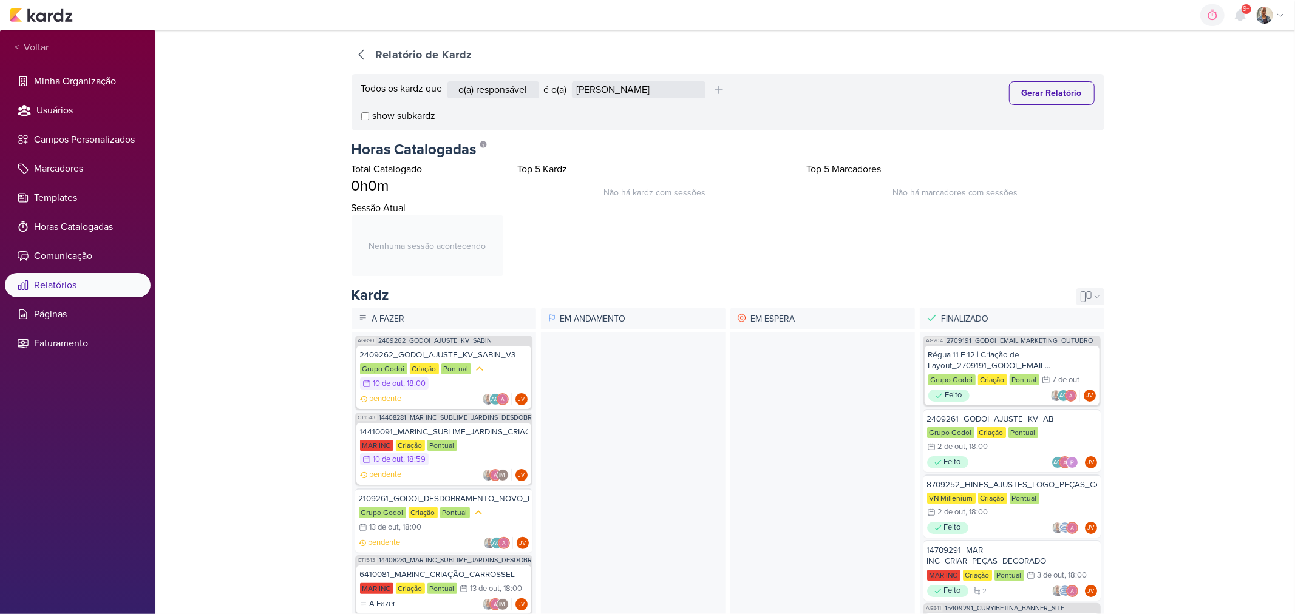
click at [1080, 291] on icon at bounding box center [1086, 297] width 12 height 12
click at [1064, 338] on div "Calendário" at bounding box center [1077, 338] width 55 height 20
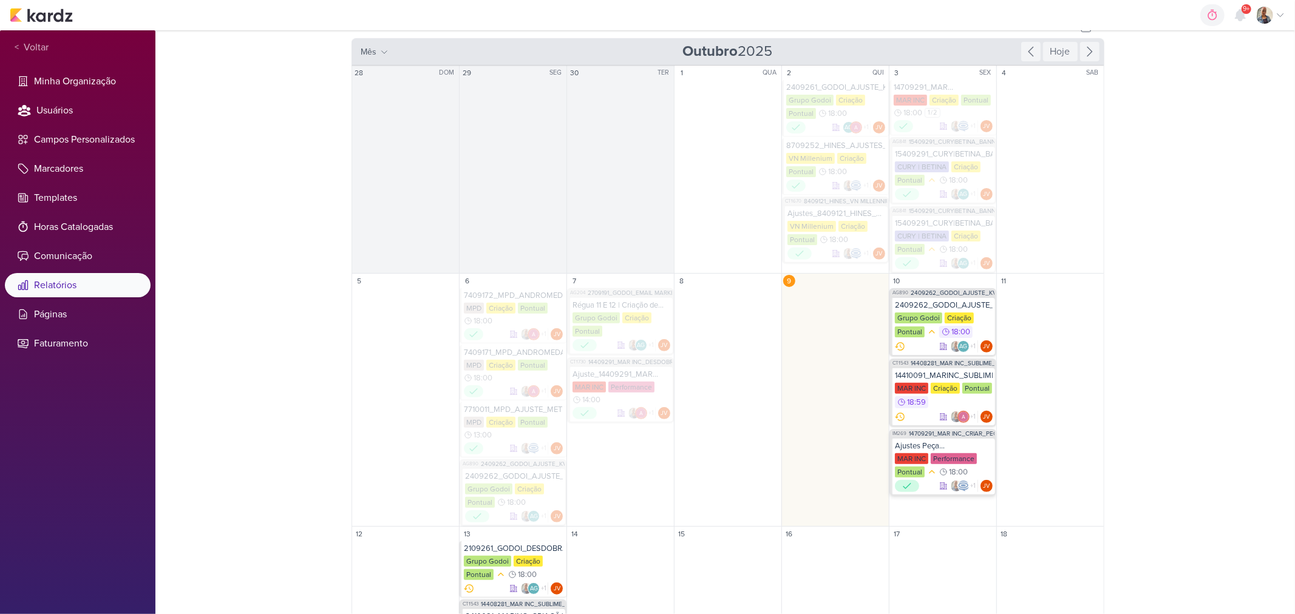
scroll to position [434, 0]
